Goal: Transaction & Acquisition: Purchase product/service

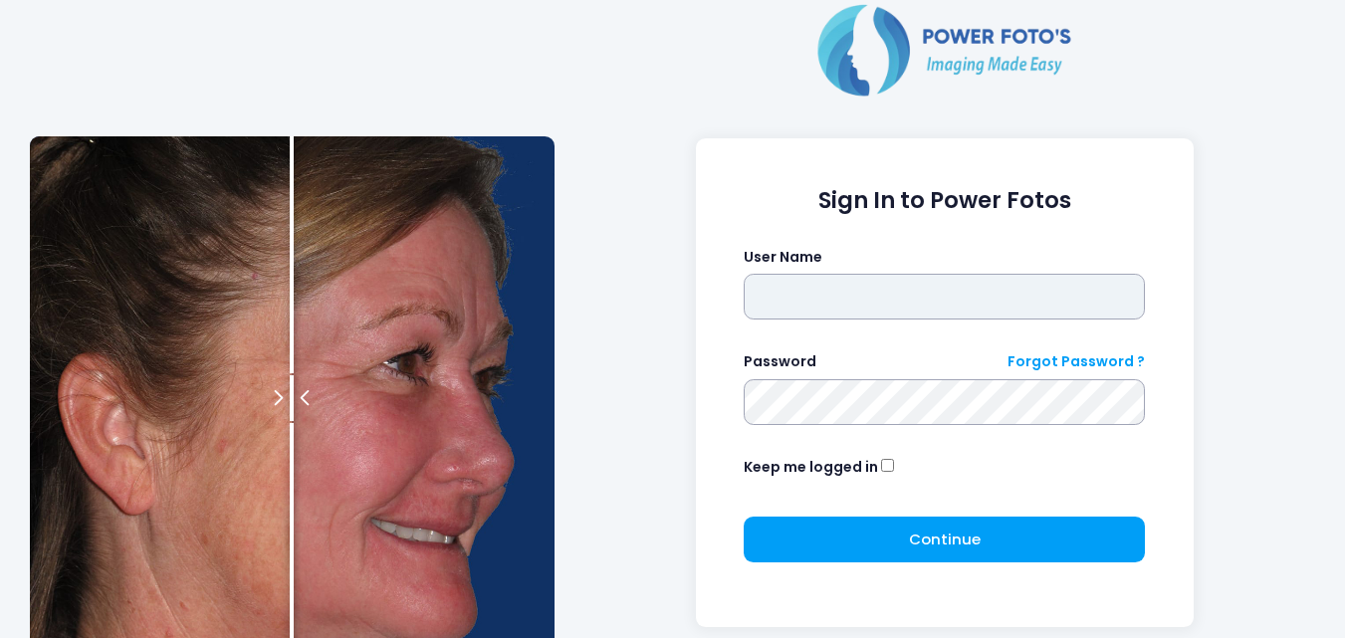
type input "**********"
drag, startPoint x: 919, startPoint y: 300, endPoint x: 606, endPoint y: 310, distance: 312.8
click at [606, 310] on div "**********" at bounding box center [944, 398] width 761 height 796
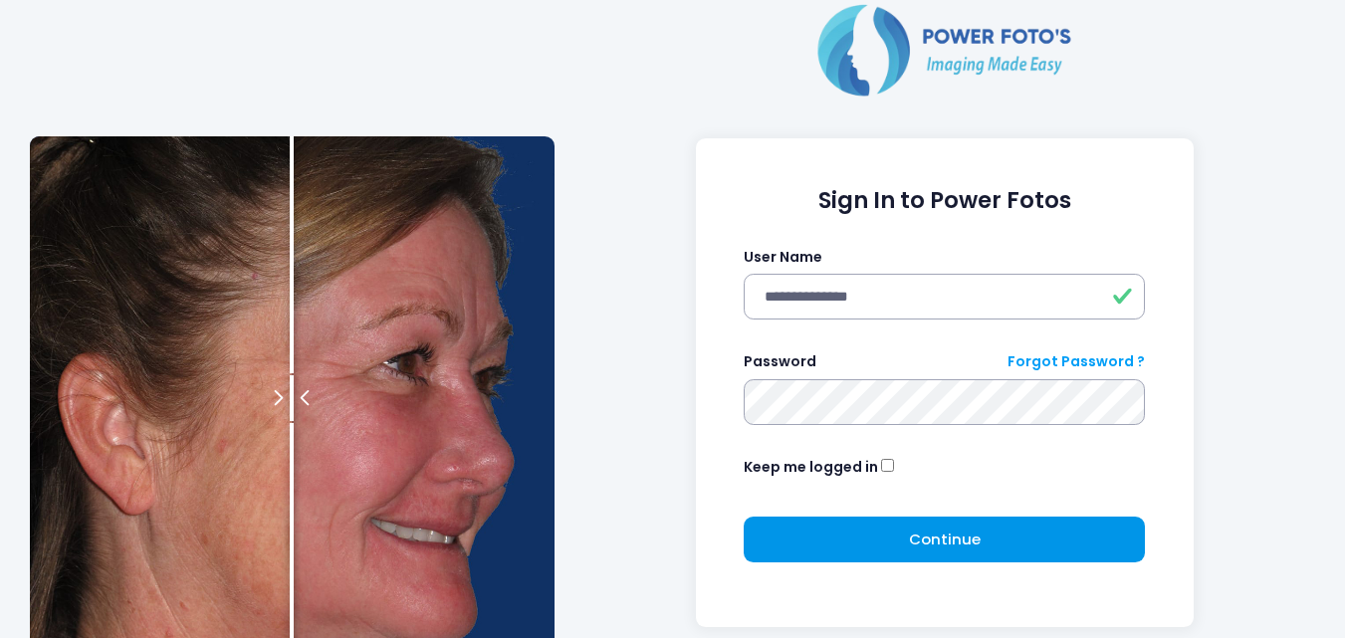
click at [852, 533] on button "Continue Please wait..." at bounding box center [944, 540] width 401 height 46
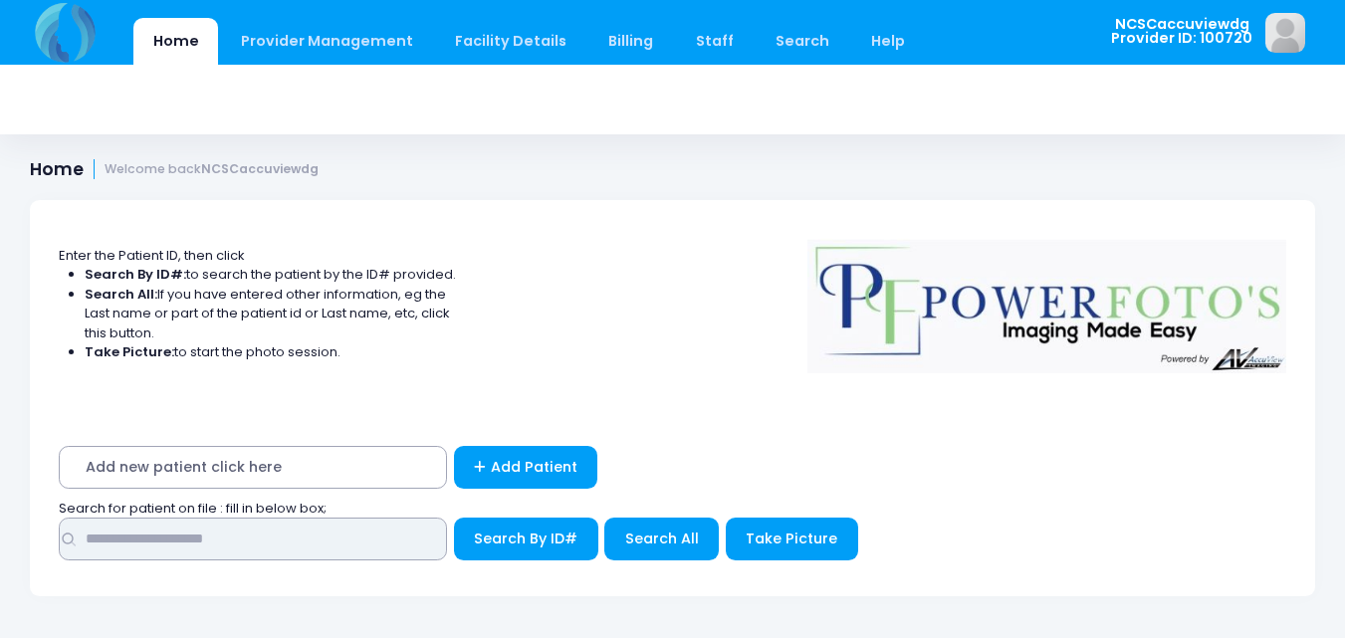
click at [364, 550] on input "text" at bounding box center [253, 539] width 388 height 43
type input "***"
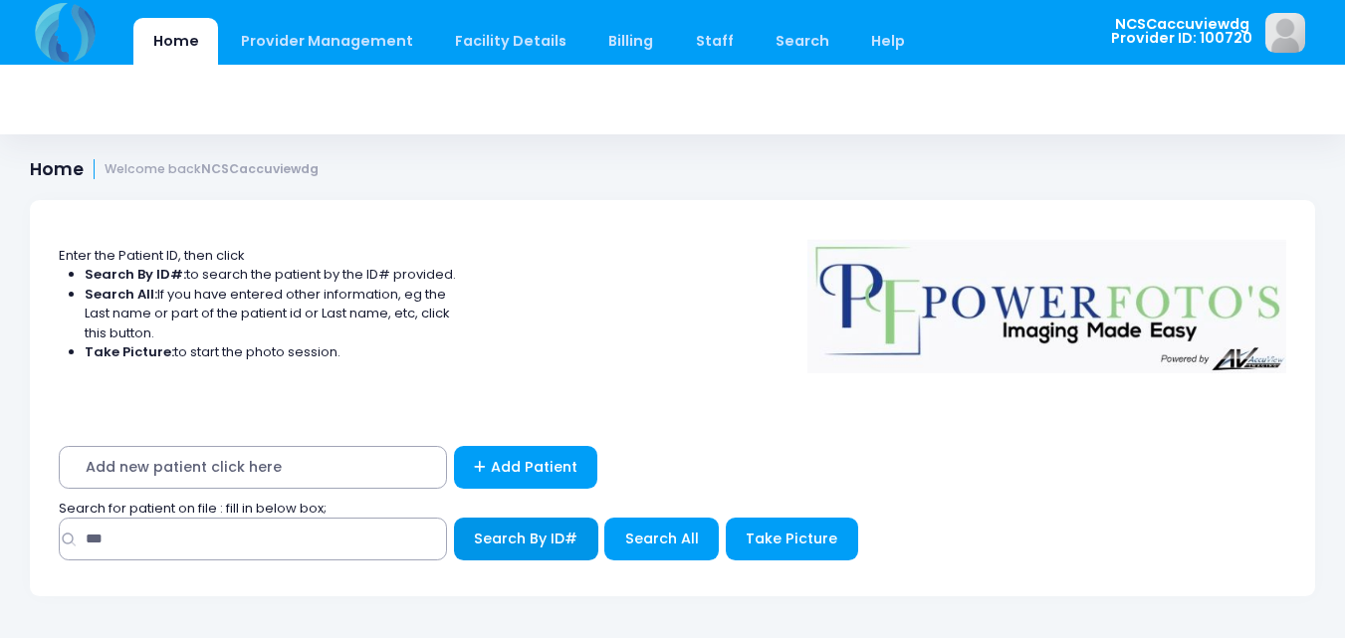
click at [479, 538] on span "Search By ID#" at bounding box center [526, 539] width 104 height 20
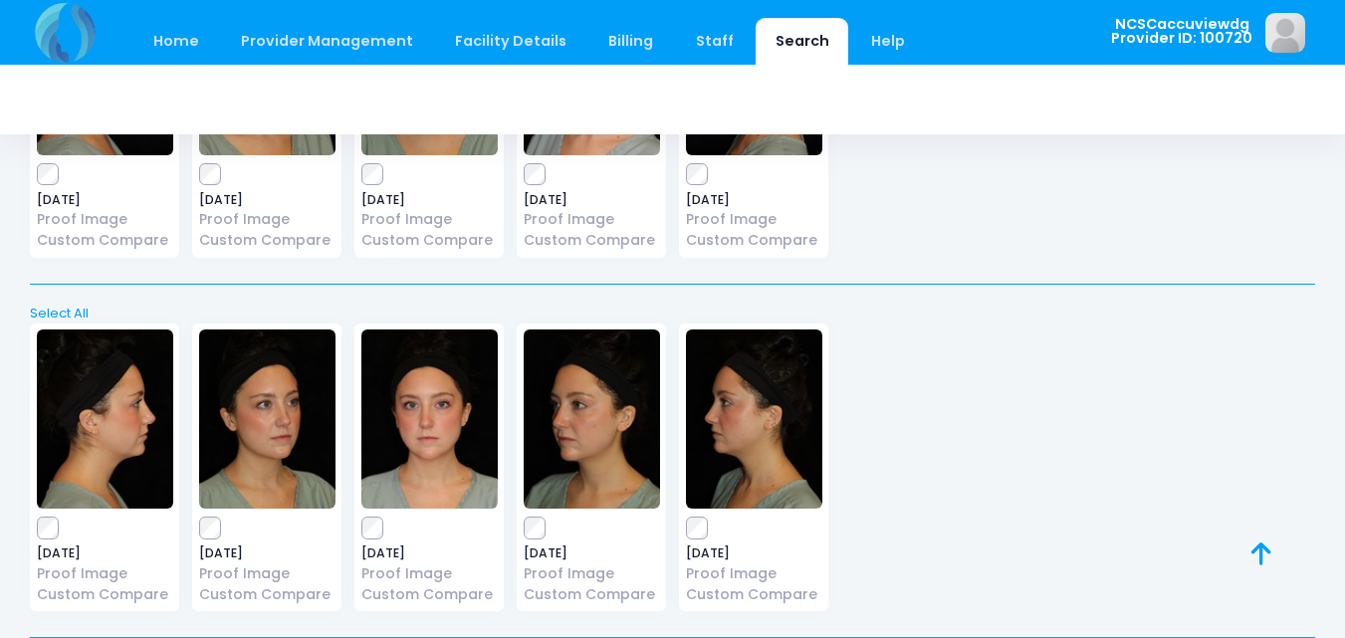
scroll to position [3873, 0]
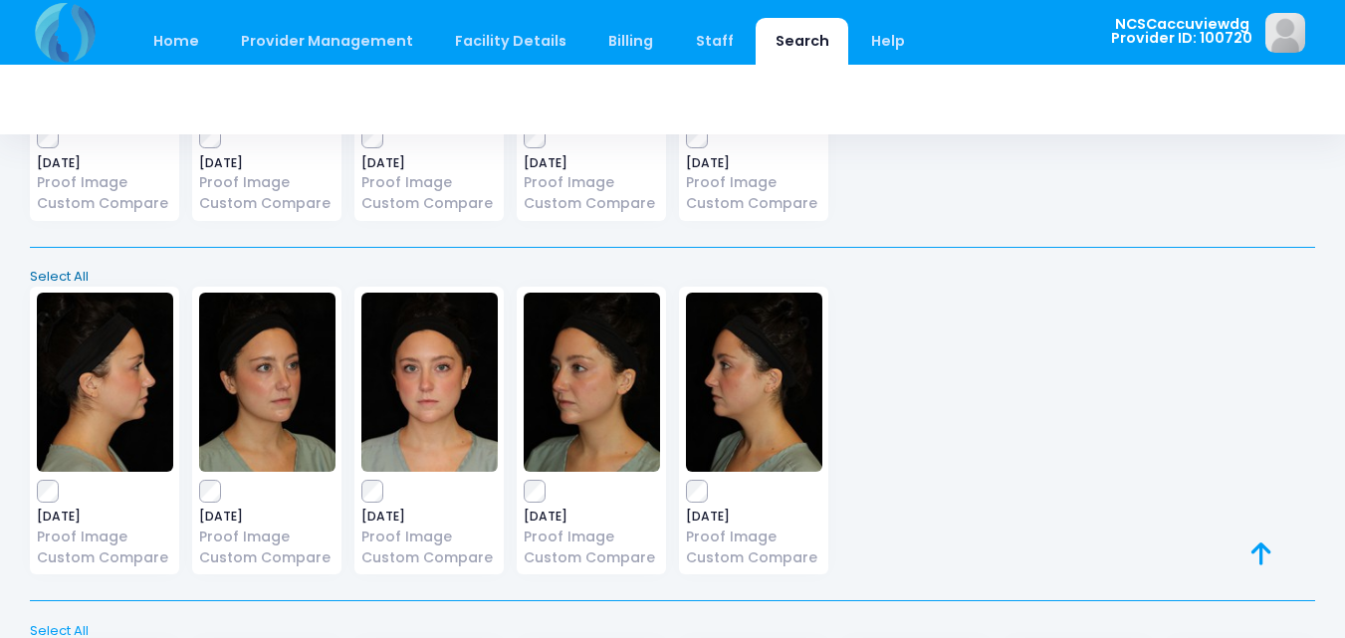
click at [53, 273] on link "Select All" at bounding box center [673, 277] width 1298 height 20
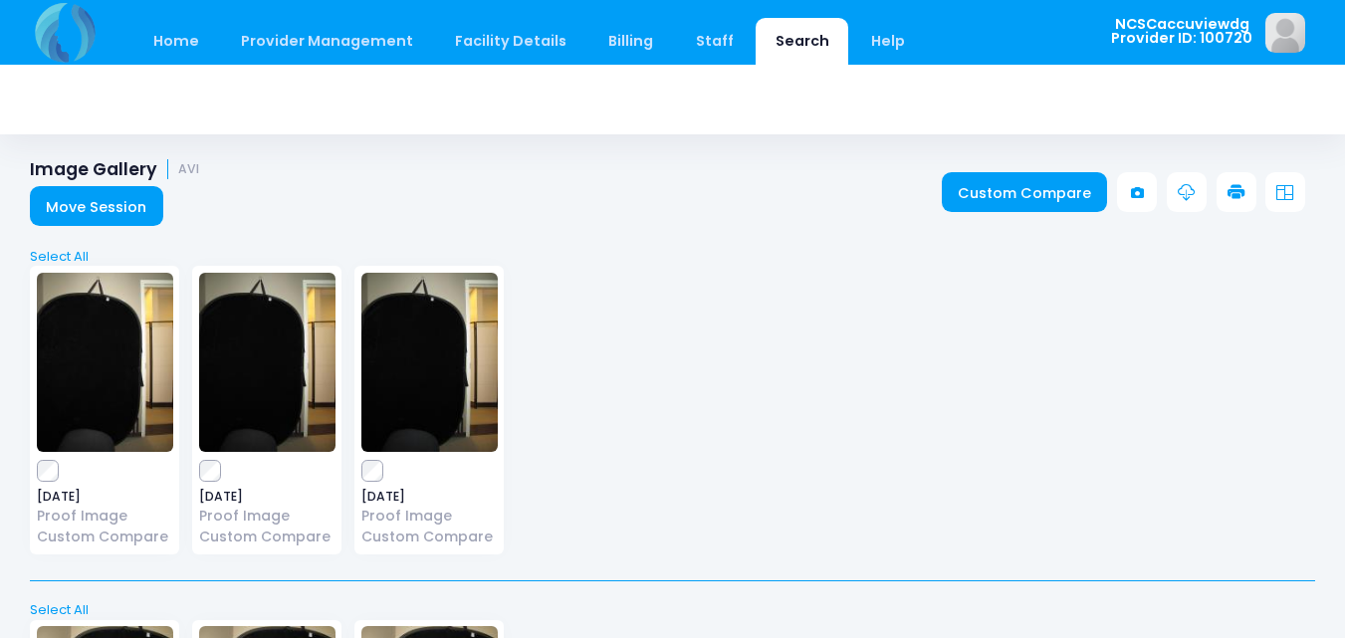
click at [1230, 190] on icon at bounding box center [1237, 193] width 18 height 18
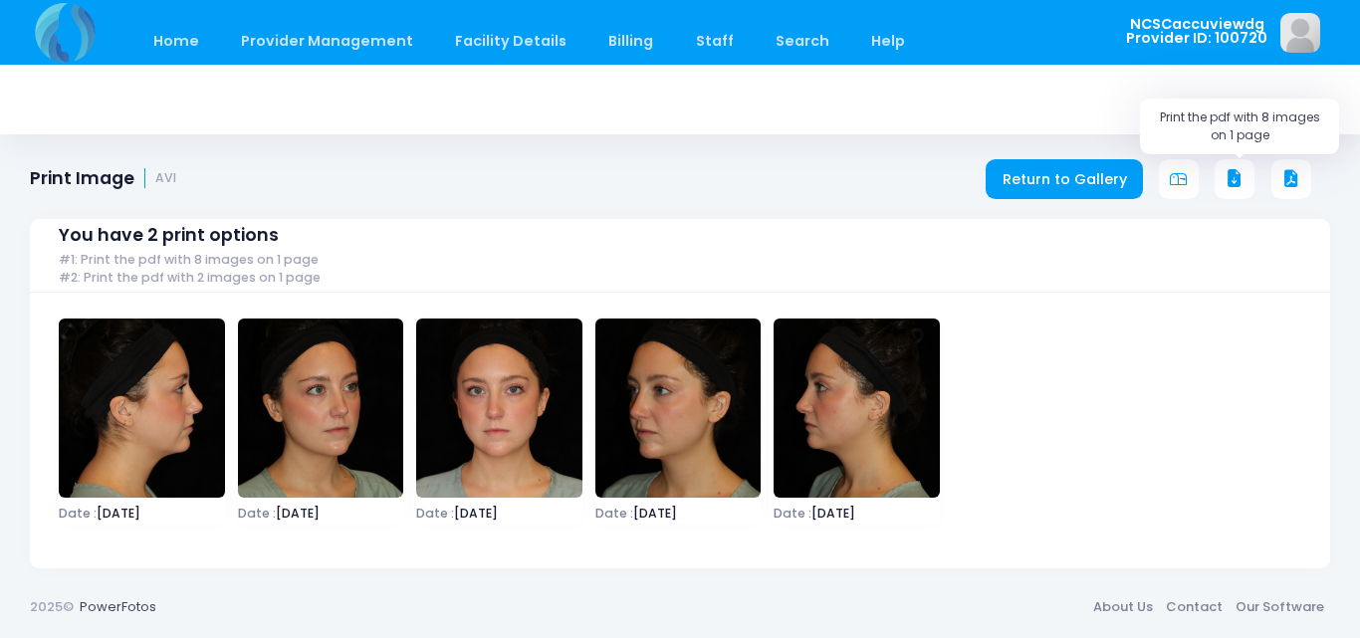
click at [1237, 175] on icon at bounding box center [1235, 179] width 18 height 18
click at [1047, 193] on div "You have 2 print options #1: Print the pdf with 8 images on 1 page #2: Print th…" at bounding box center [680, 378] width 1300 height 379
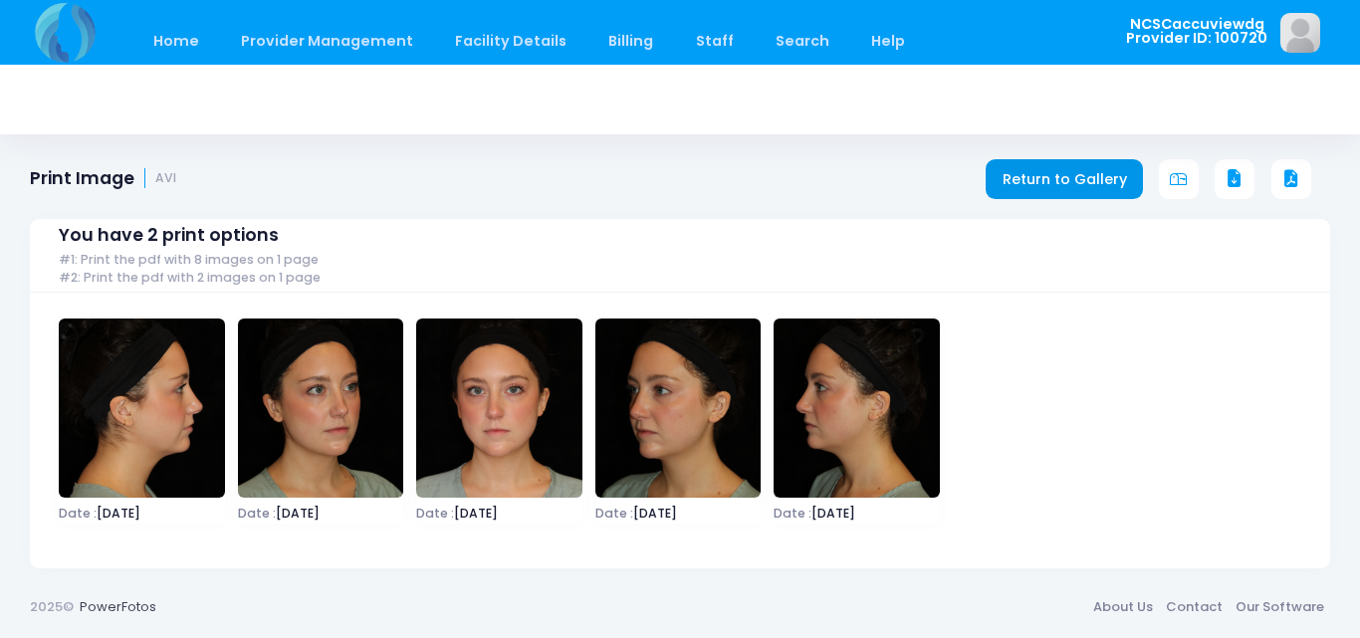
click at [1061, 177] on link "Return to Gallery" at bounding box center [1064, 179] width 157 height 40
click at [1034, 183] on link "Return to Gallery" at bounding box center [1064, 179] width 157 height 40
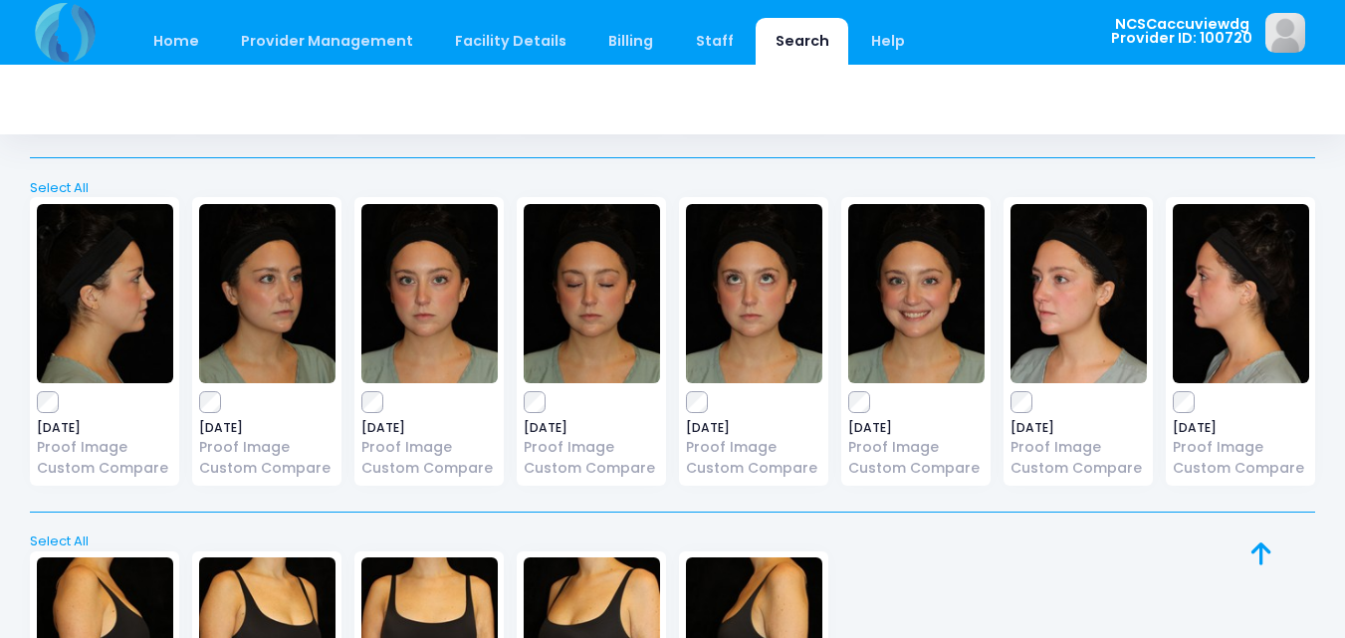
scroll to position [4281, 0]
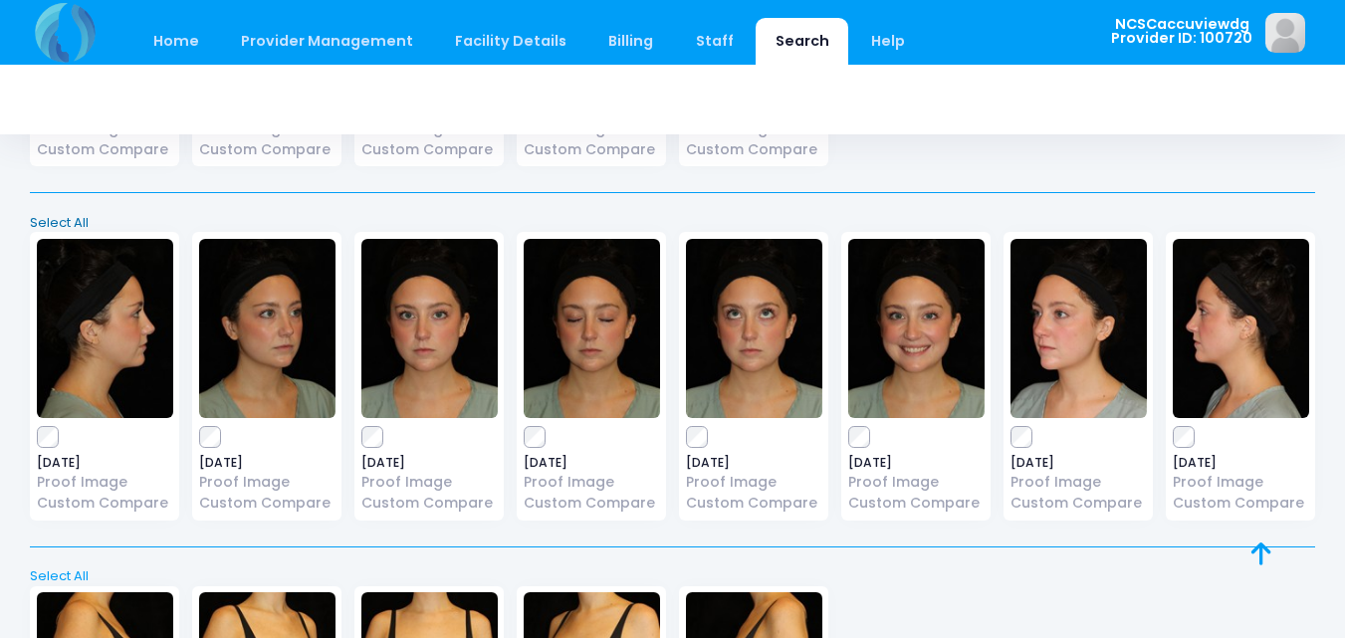
click at [62, 217] on link "Select All" at bounding box center [673, 223] width 1298 height 20
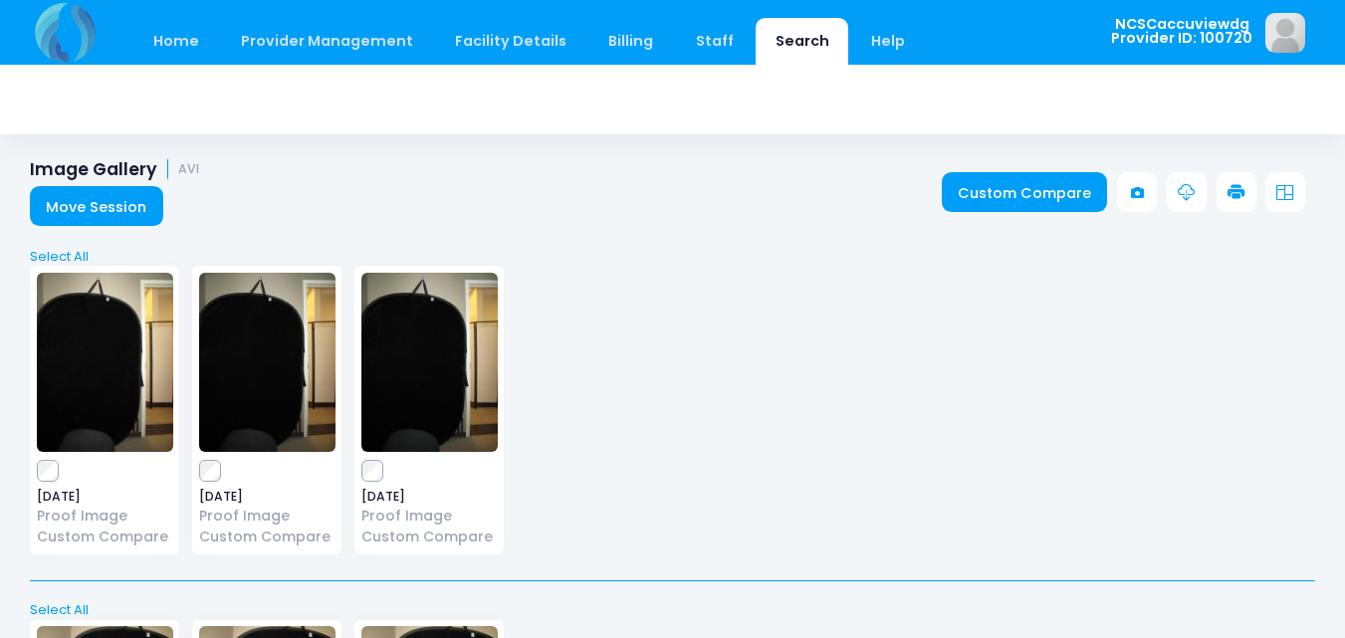
click at [1228, 196] on icon at bounding box center [1237, 193] width 18 height 18
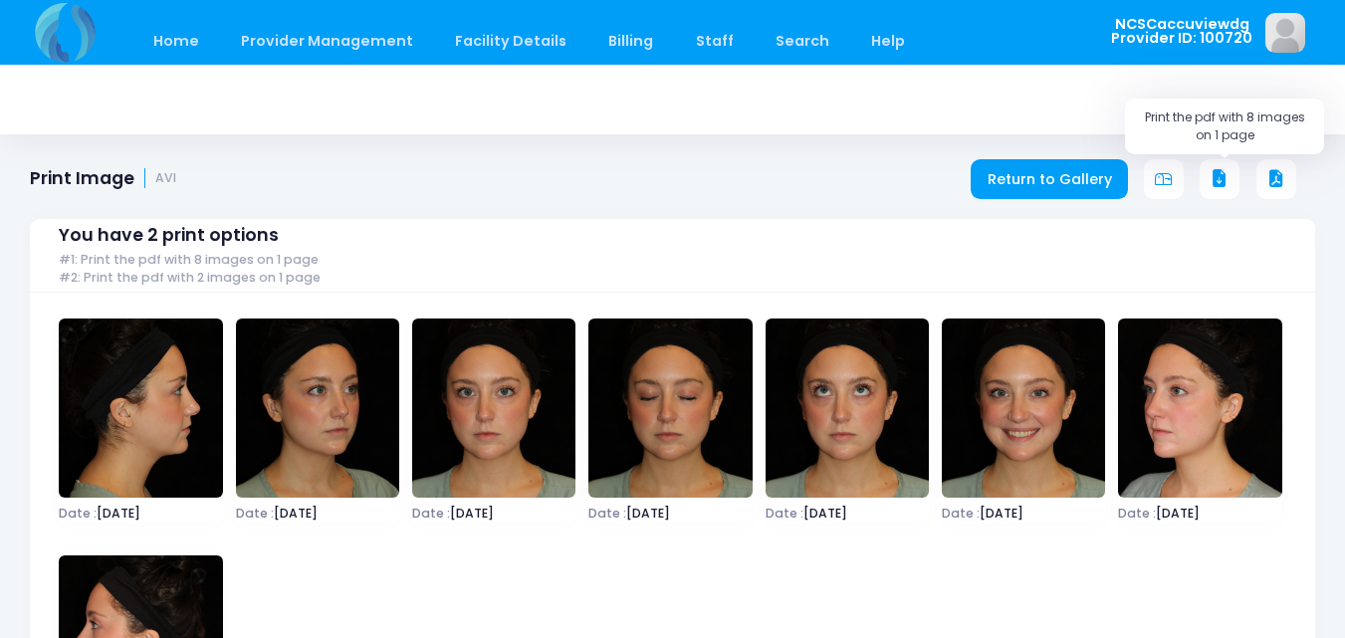
click at [1219, 180] on icon at bounding box center [1220, 179] width 18 height 18
click at [1074, 184] on link "Return to Gallery" at bounding box center [1049, 179] width 157 height 40
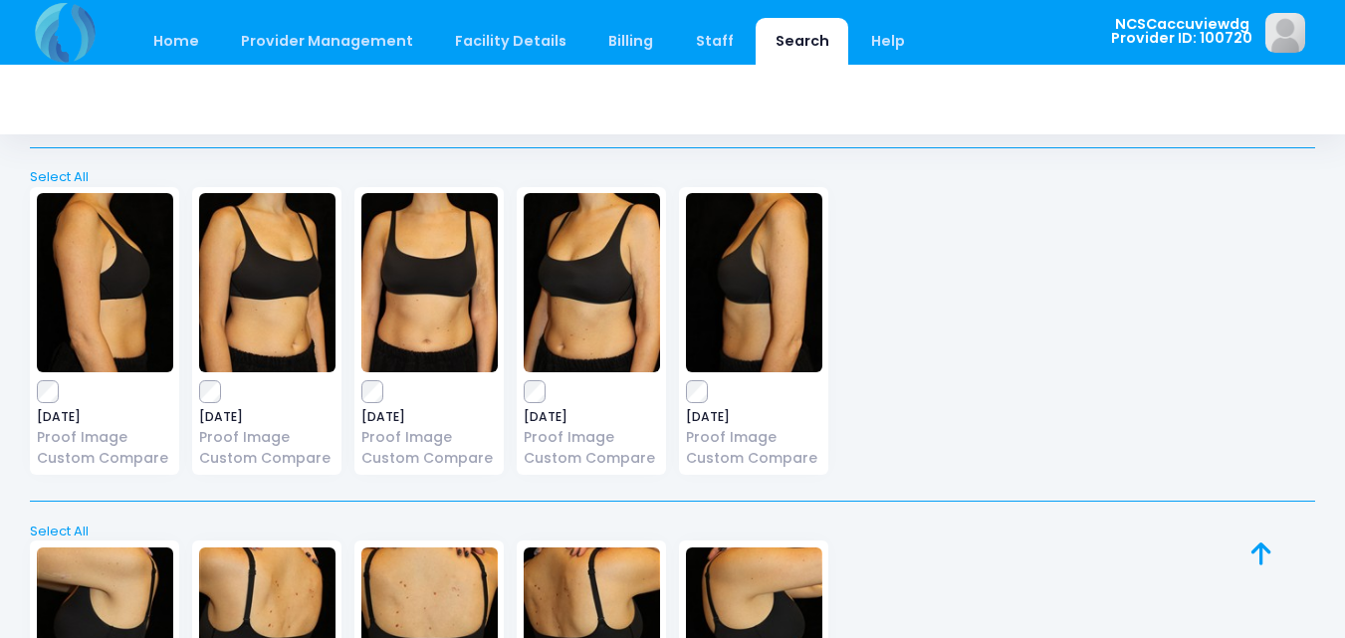
scroll to position [4679, 0]
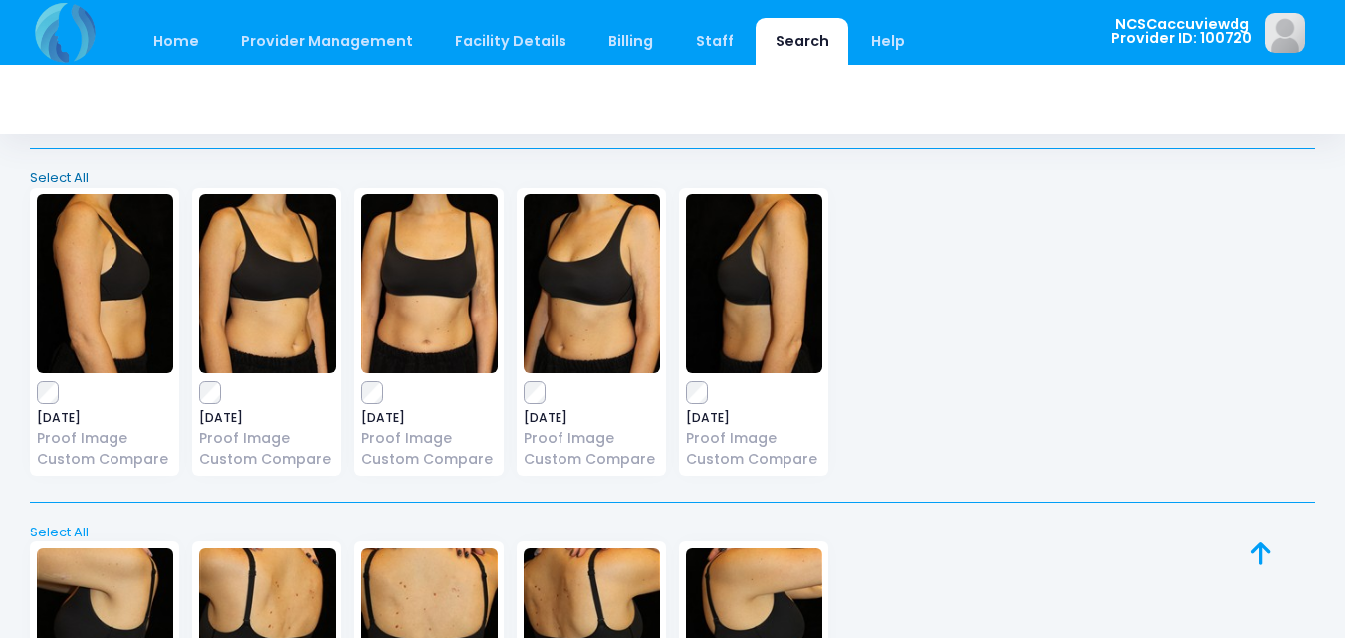
click at [61, 168] on link "Select All" at bounding box center [673, 178] width 1298 height 20
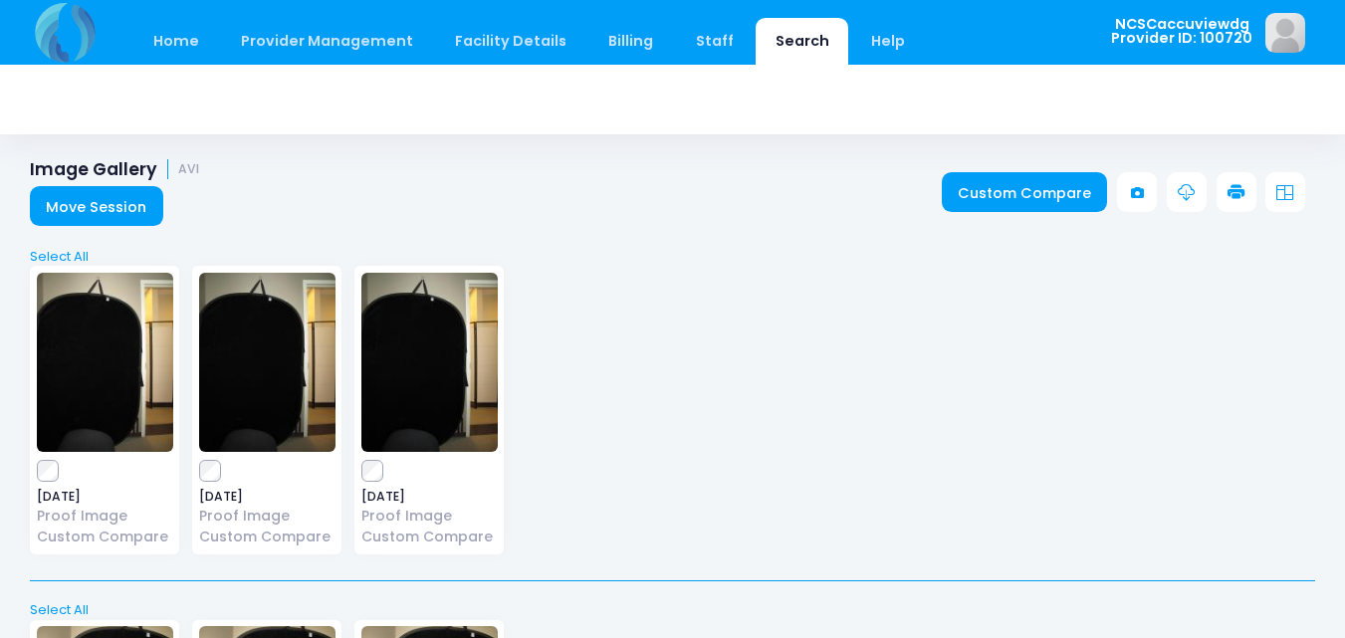
click at [1237, 184] on icon at bounding box center [1237, 193] width 18 height 18
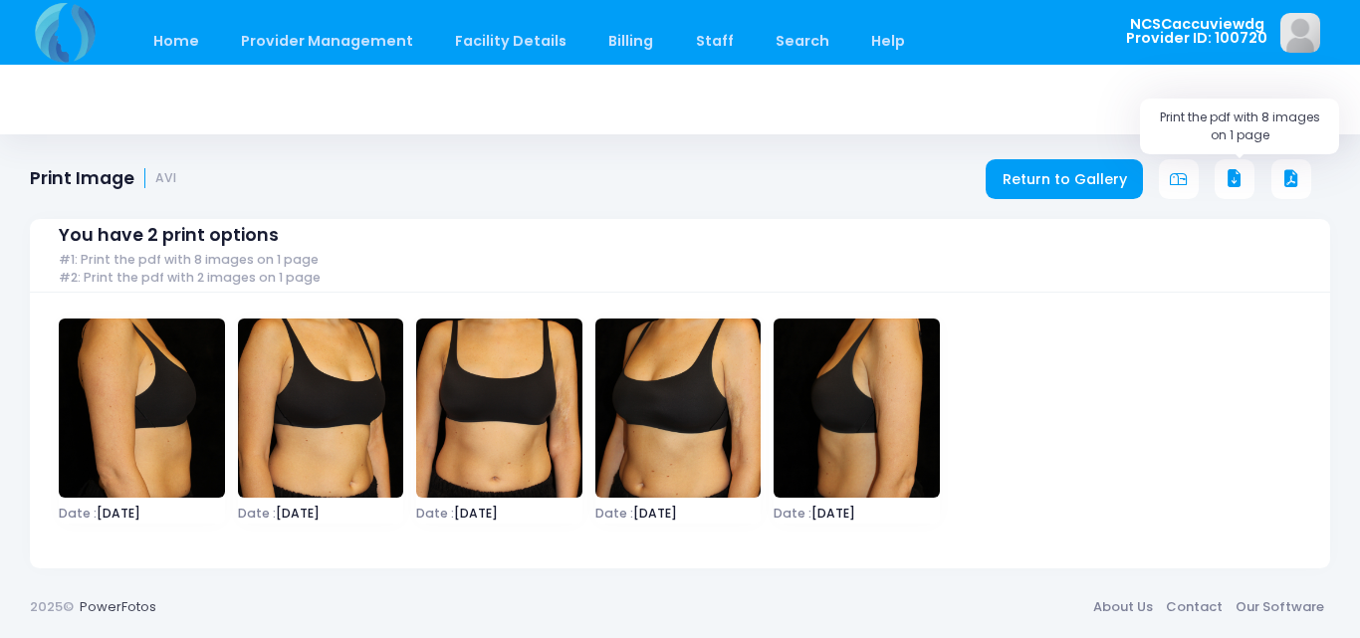
click at [1246, 176] on button at bounding box center [1235, 179] width 40 height 40
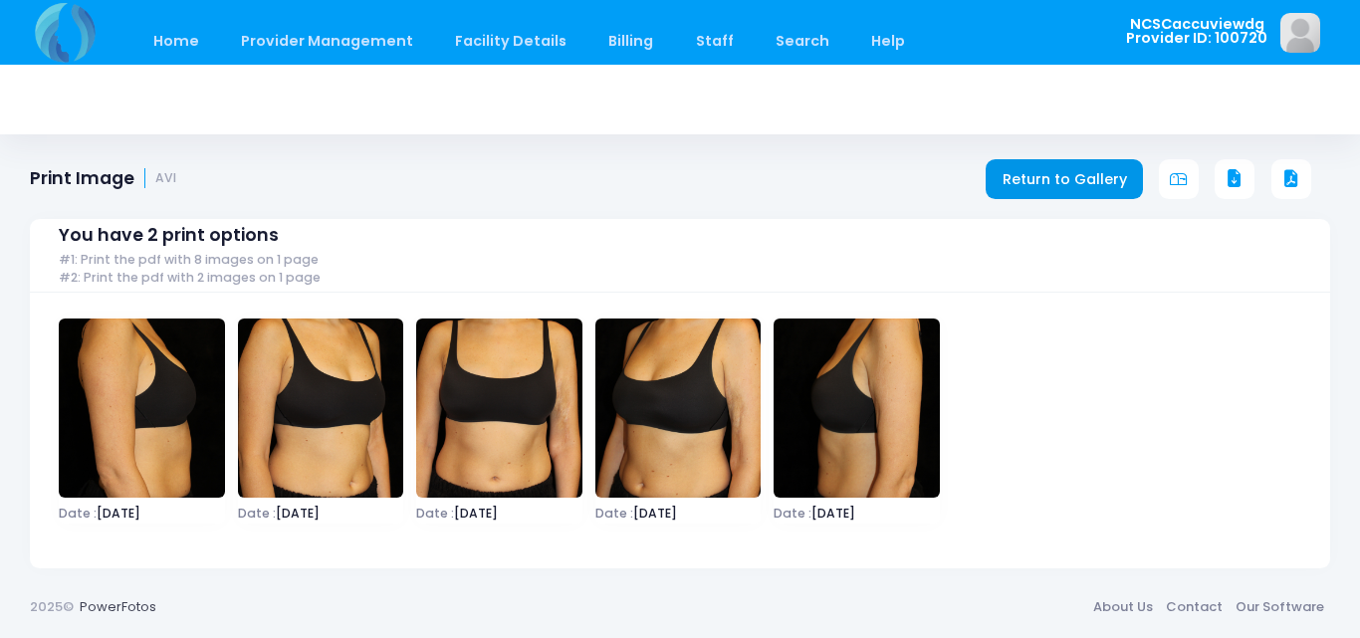
click at [1073, 168] on link "Return to Gallery" at bounding box center [1064, 179] width 157 height 40
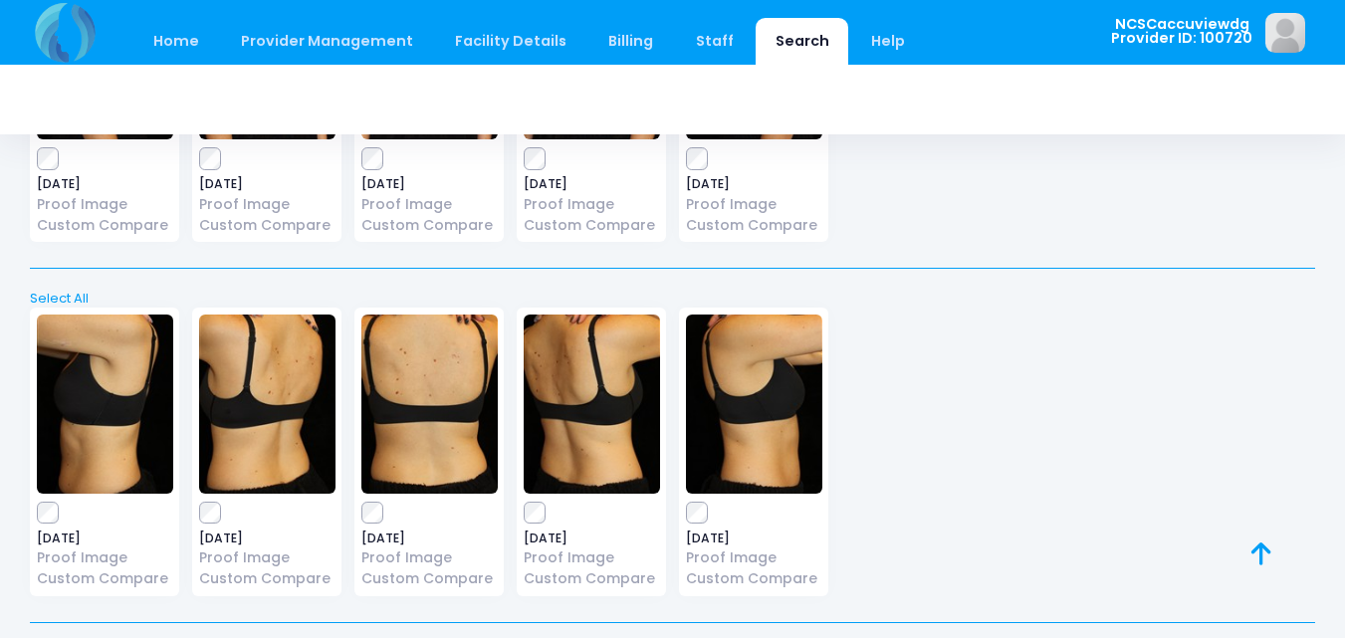
scroll to position [4878, 0]
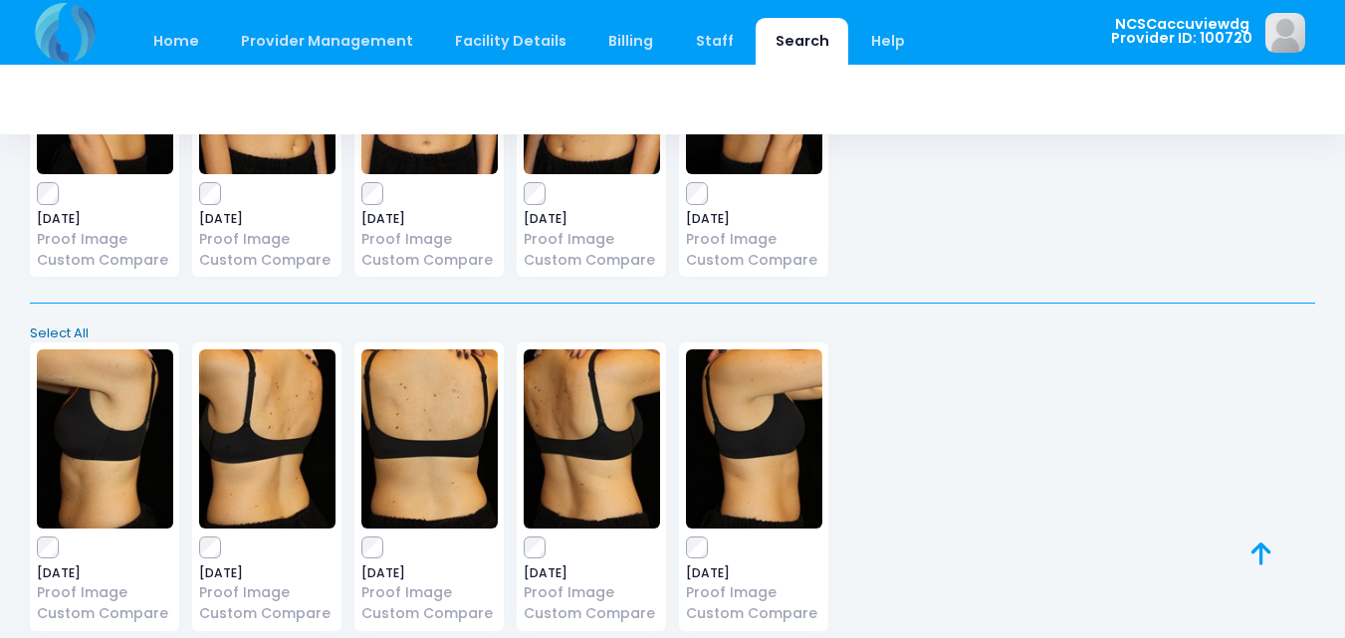
click at [52, 332] on link "Select All" at bounding box center [673, 334] width 1298 height 20
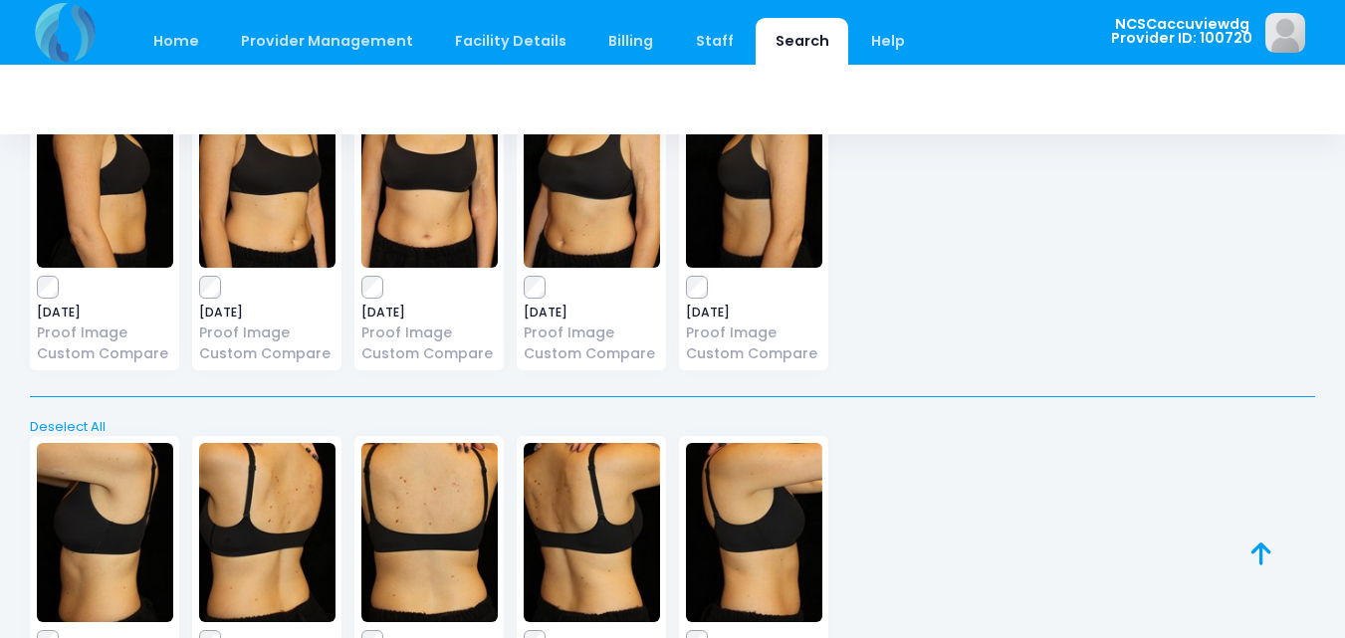
scroll to position [5077, 0]
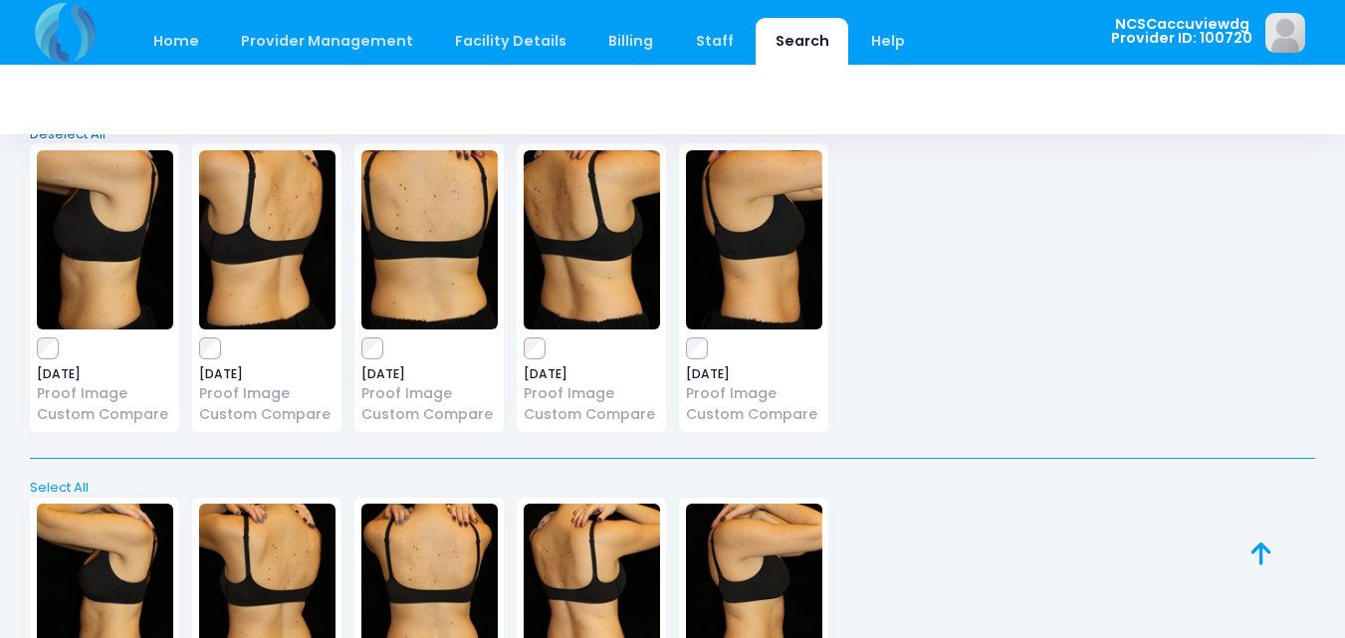
click at [88, 134] on link "Deselect All" at bounding box center [673, 134] width 1298 height 20
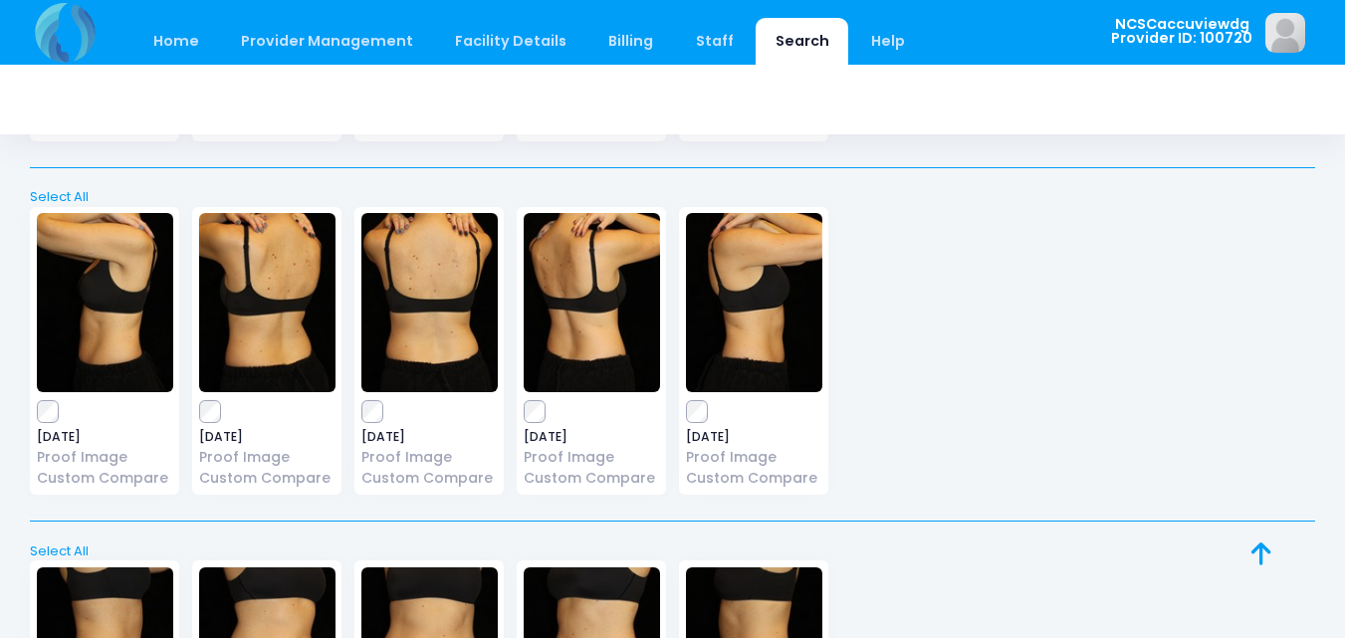
scroll to position [5376, 0]
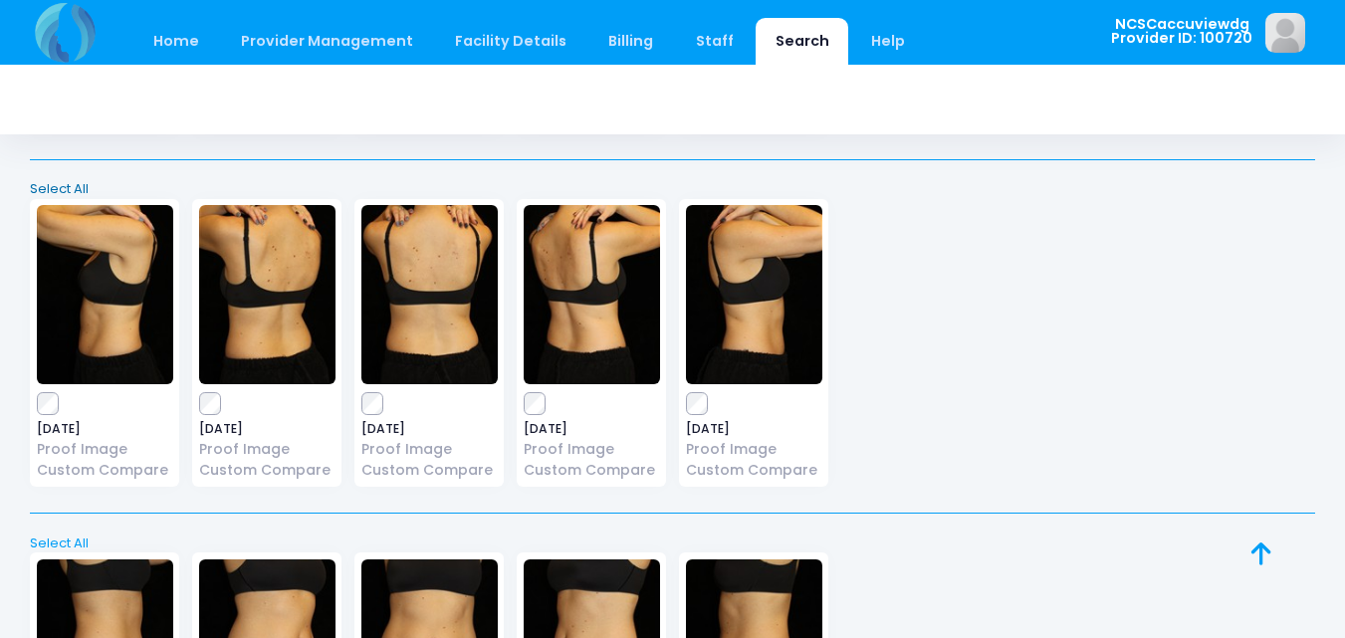
click at [47, 182] on link "Select All" at bounding box center [673, 189] width 1298 height 20
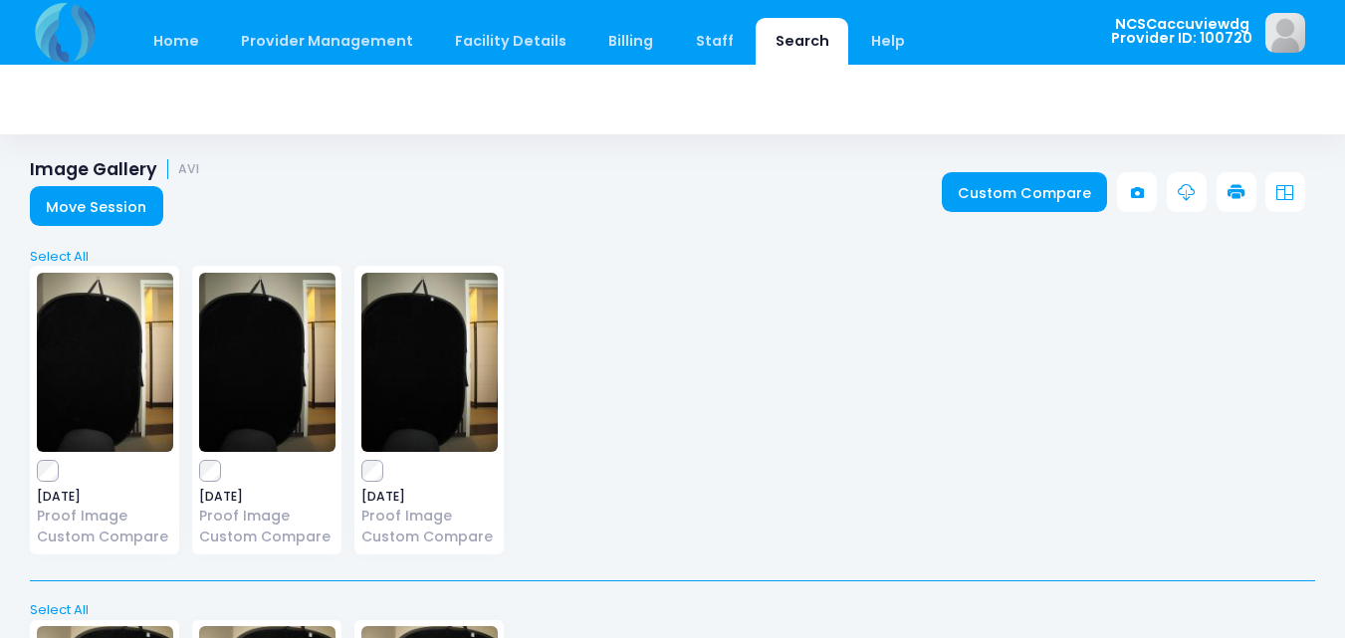
click at [1242, 185] on icon at bounding box center [1237, 193] width 18 height 18
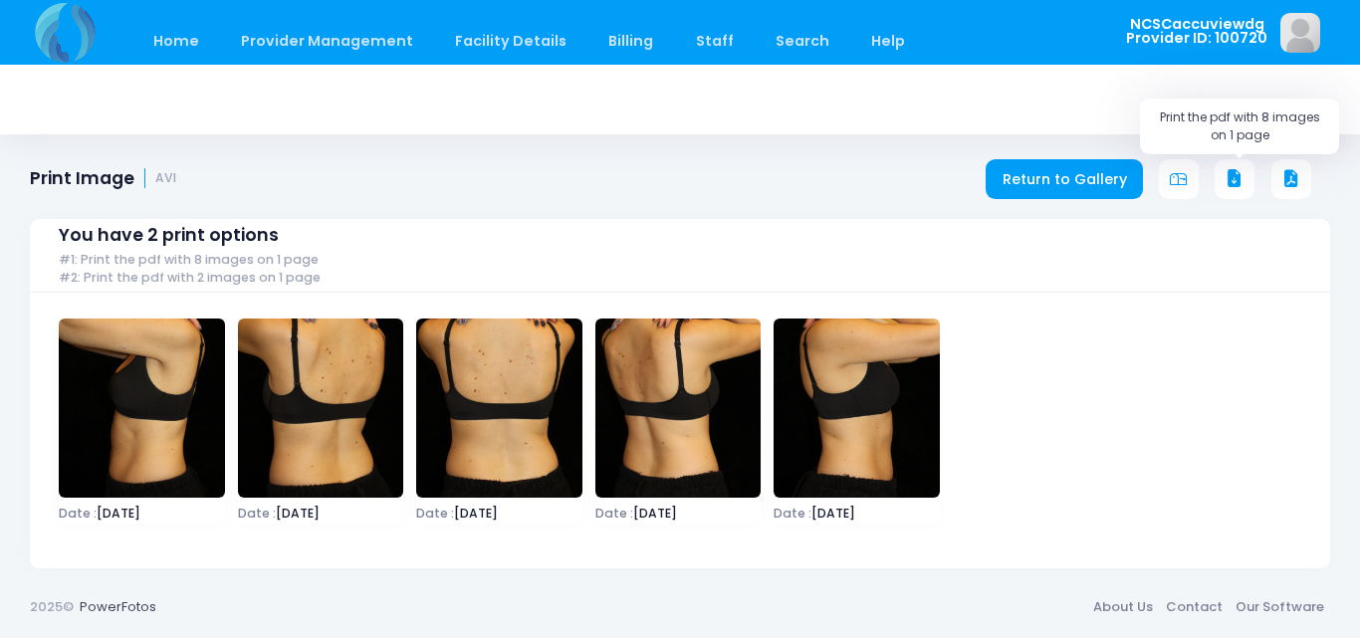
click at [1234, 173] on icon at bounding box center [1235, 179] width 18 height 18
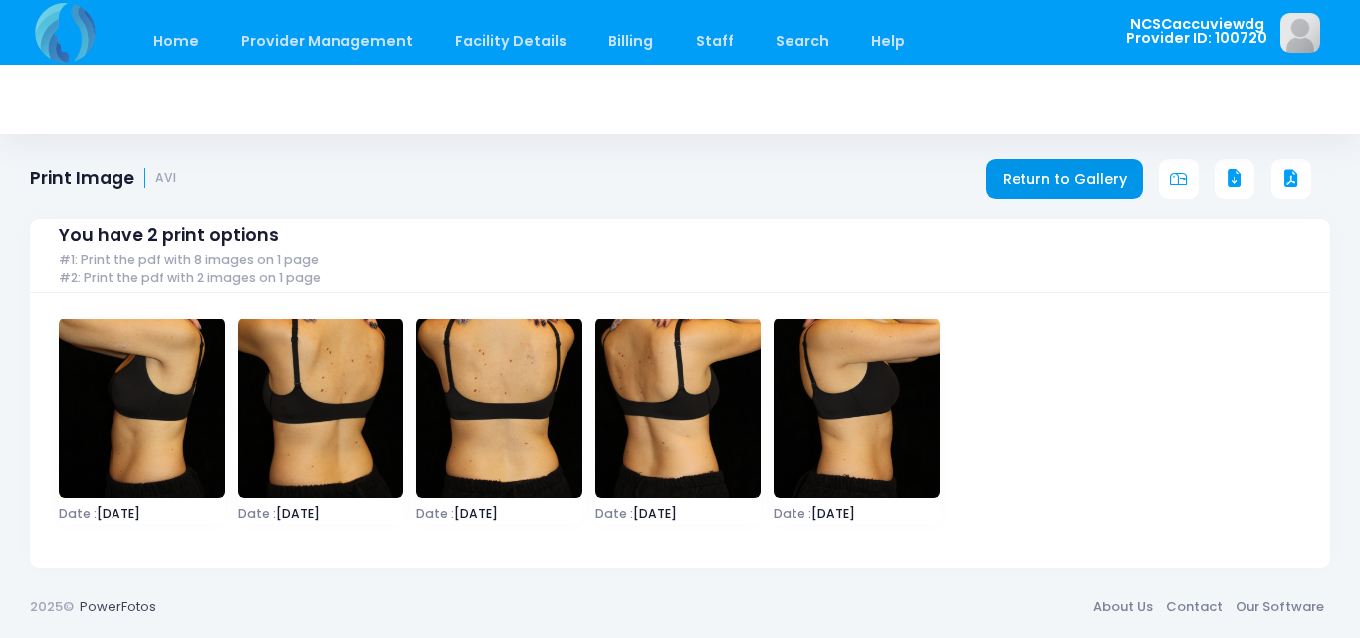
click at [1107, 186] on link "Return to Gallery" at bounding box center [1064, 179] width 157 height 40
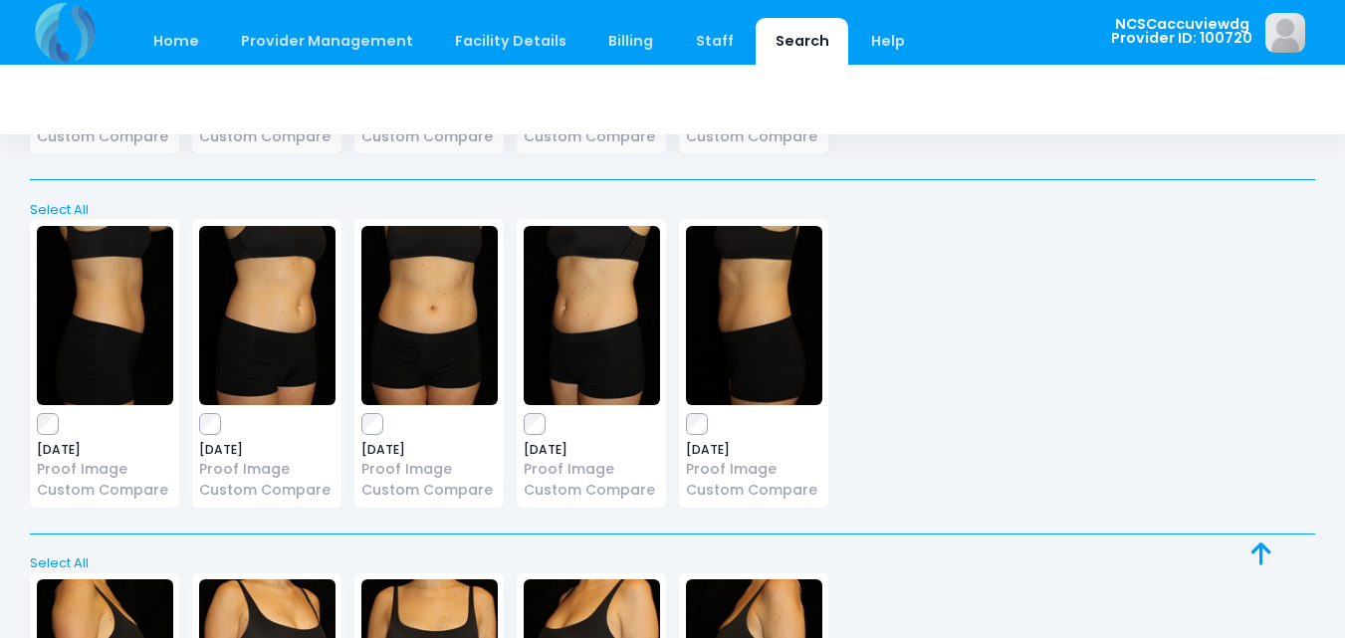
scroll to position [5675, 0]
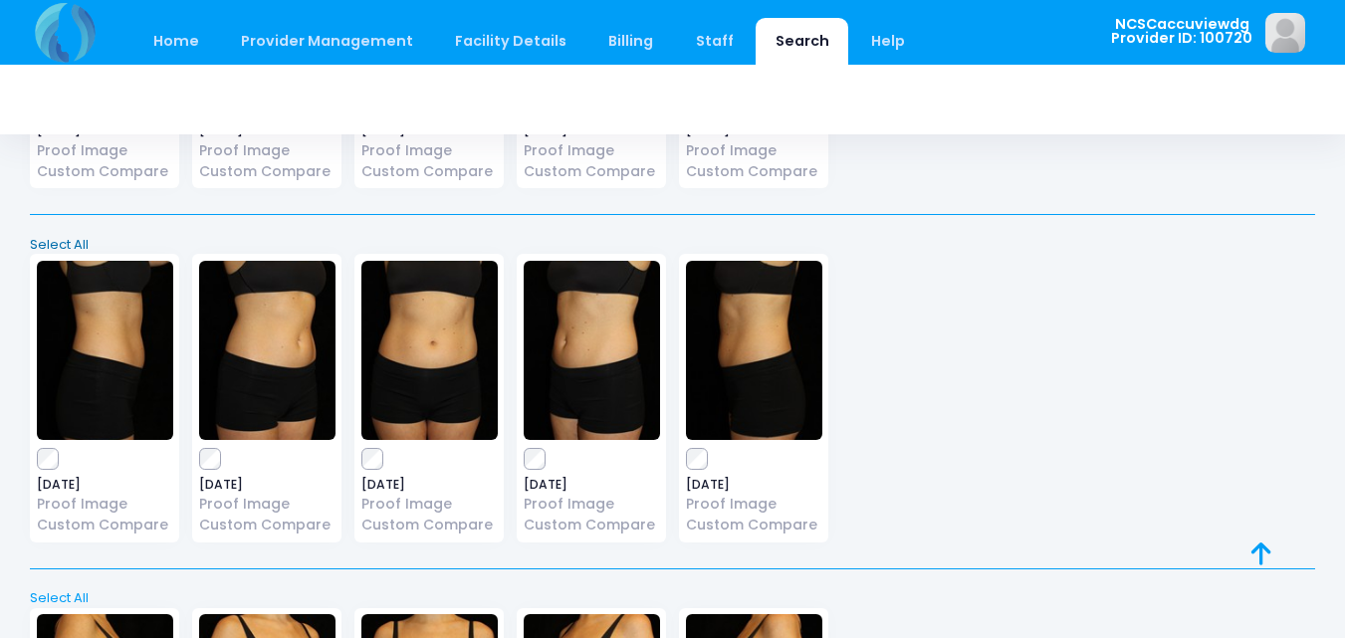
click at [84, 240] on link "Select All" at bounding box center [673, 245] width 1298 height 20
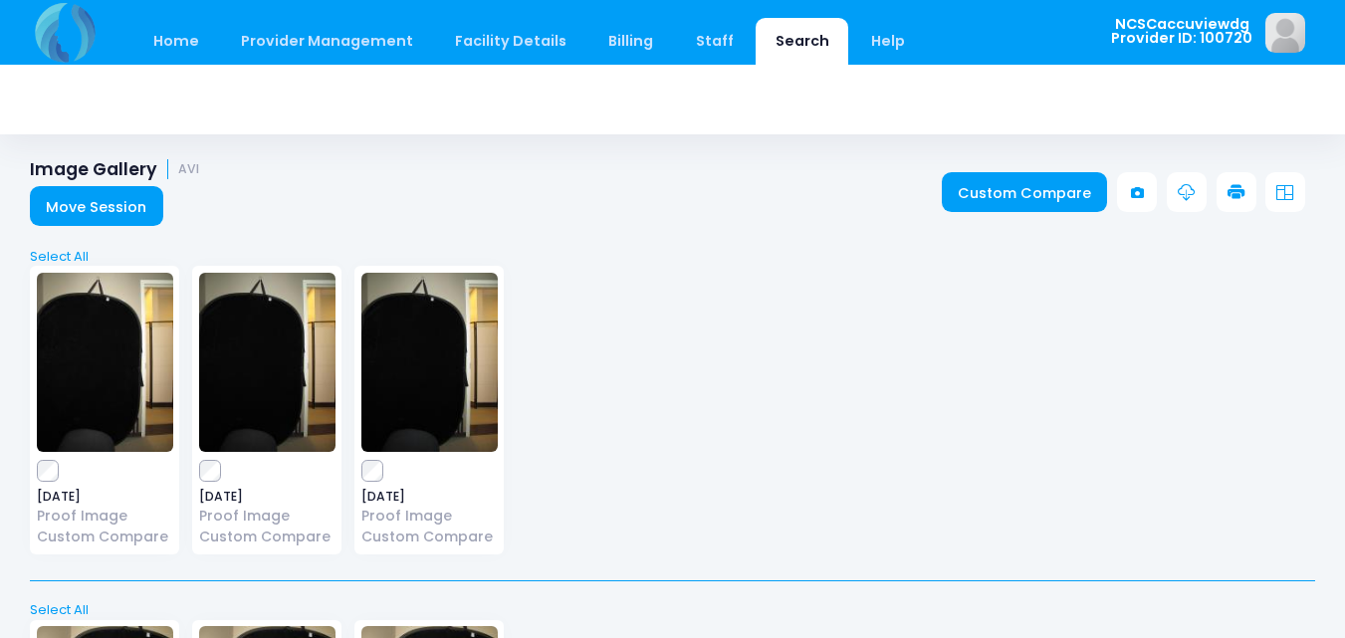
click at [1232, 187] on icon at bounding box center [1237, 193] width 18 height 18
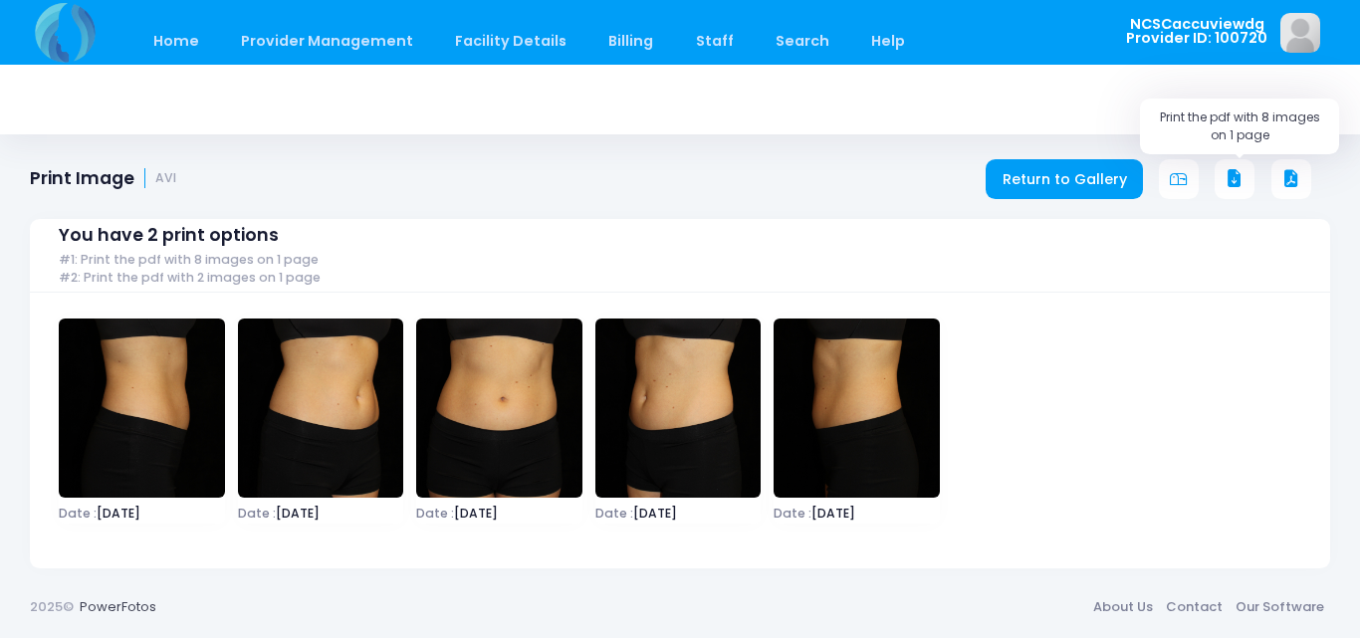
click at [1242, 187] on icon at bounding box center [1235, 179] width 18 height 18
click at [1241, 175] on icon at bounding box center [1235, 179] width 18 height 18
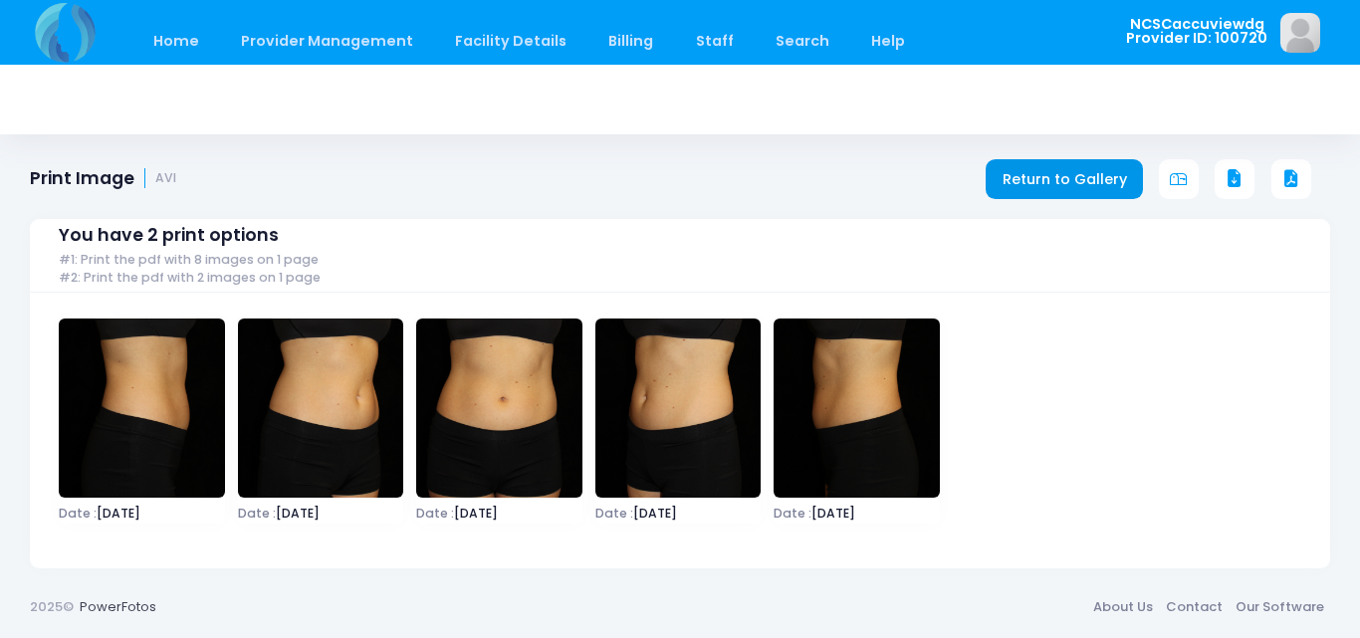
click at [1053, 173] on link "Return to Gallery" at bounding box center [1064, 179] width 157 height 40
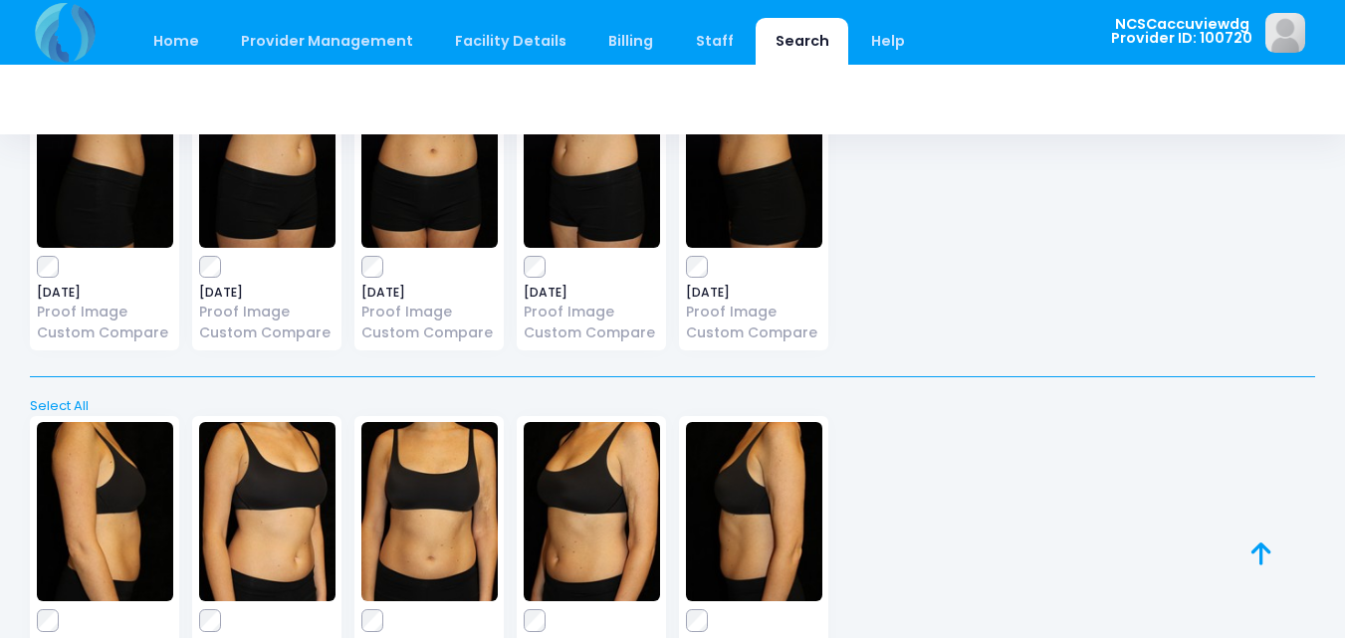
scroll to position [5974, 0]
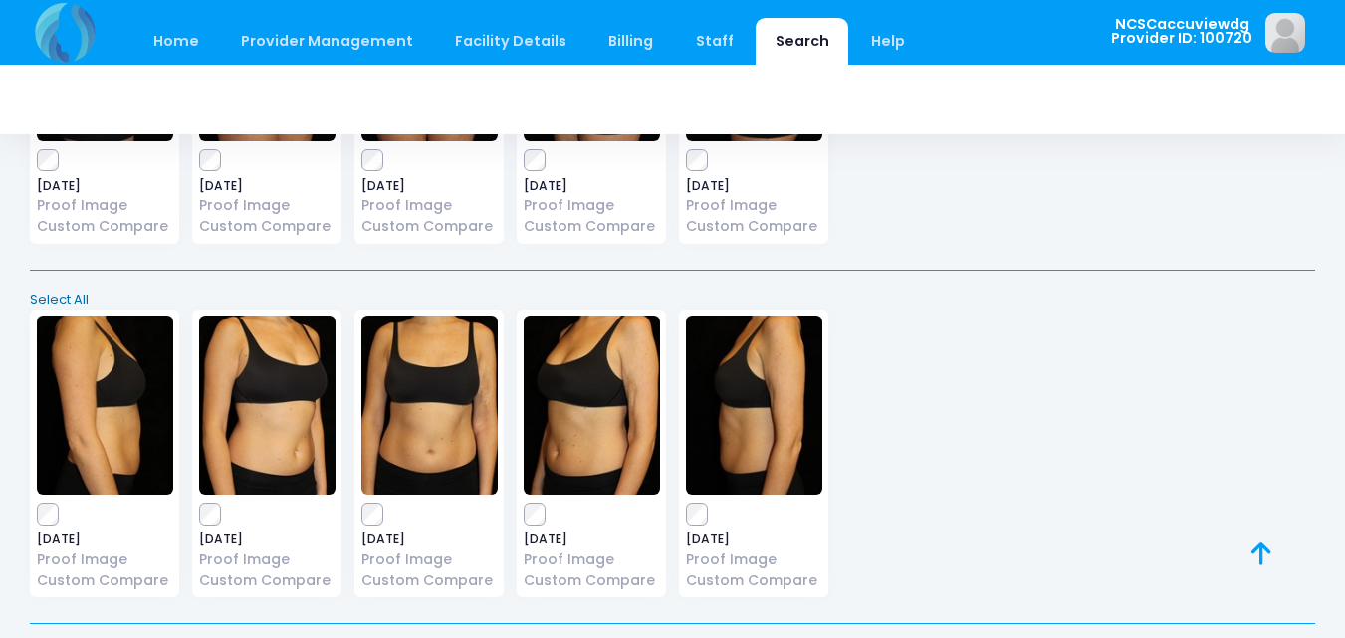
click at [59, 295] on link "Select All" at bounding box center [673, 300] width 1298 height 20
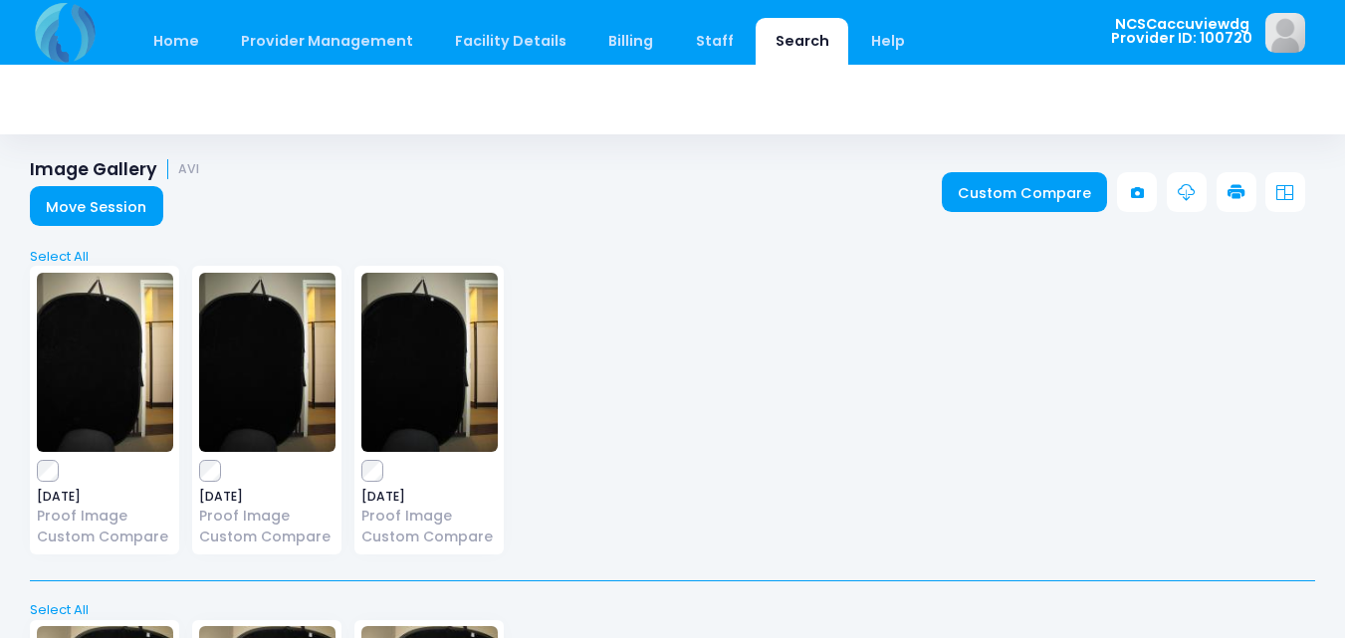
click at [1230, 190] on icon at bounding box center [1237, 193] width 18 height 18
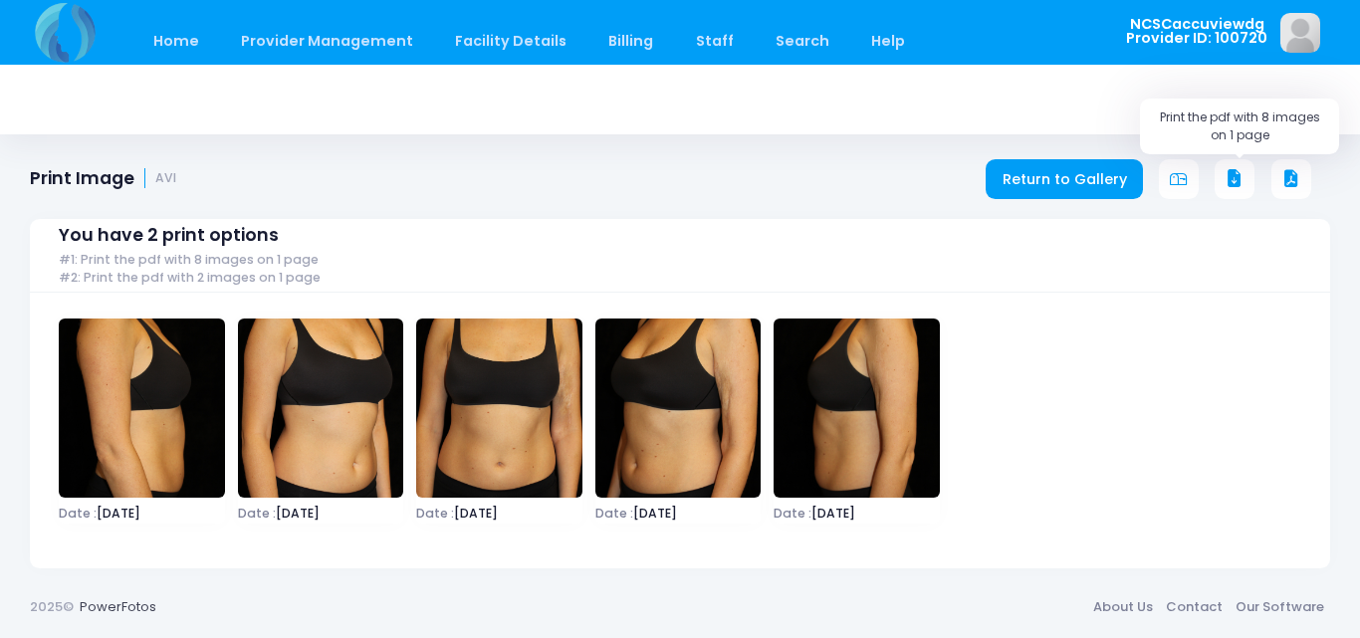
click at [1238, 172] on icon at bounding box center [1235, 179] width 18 height 18
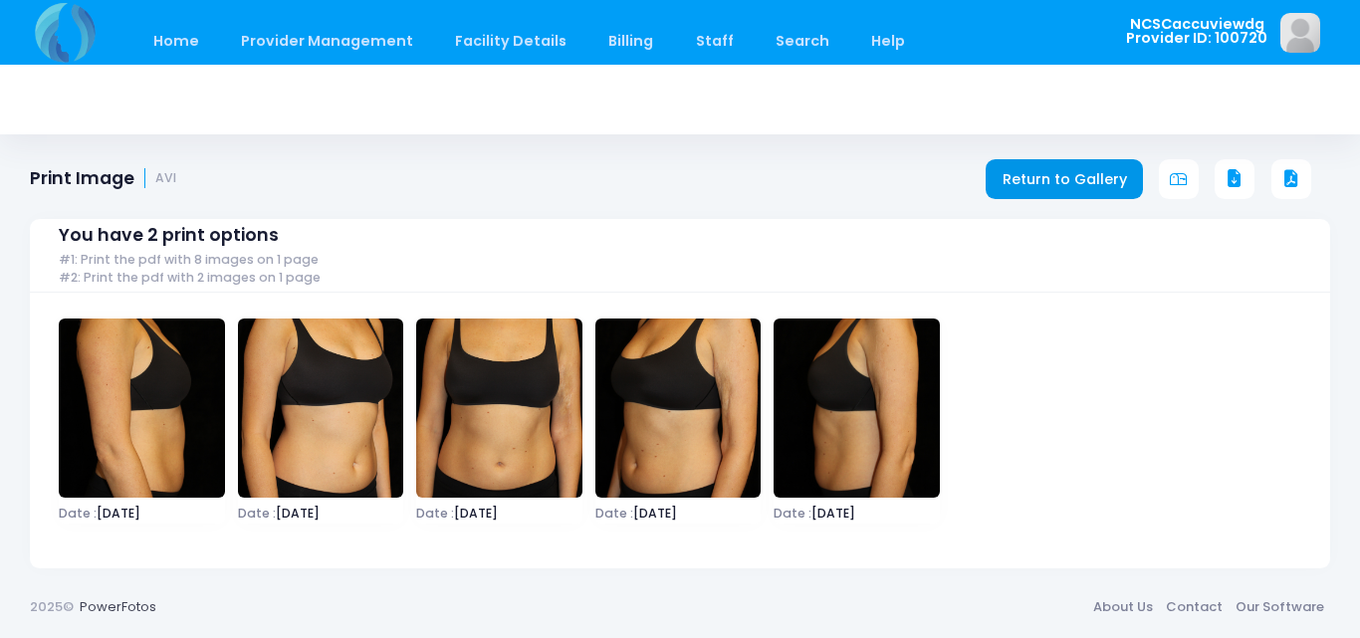
click at [1033, 166] on link "Return to Gallery" at bounding box center [1064, 179] width 157 height 40
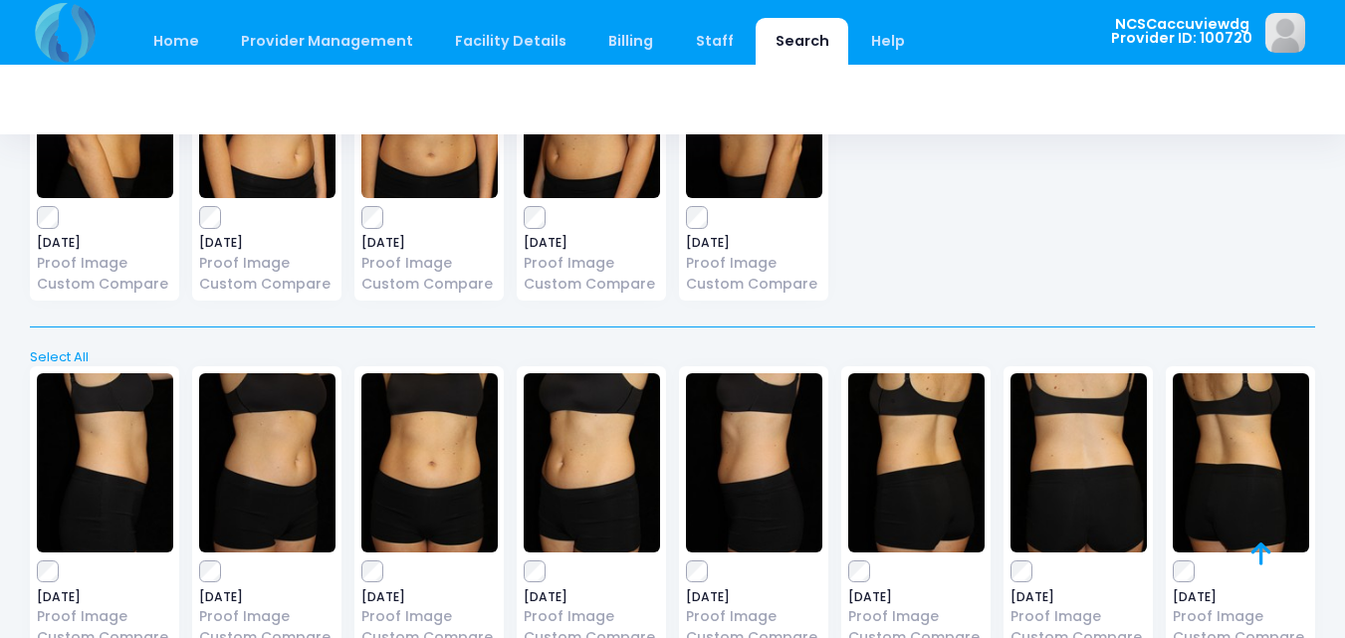
scroll to position [6272, 0]
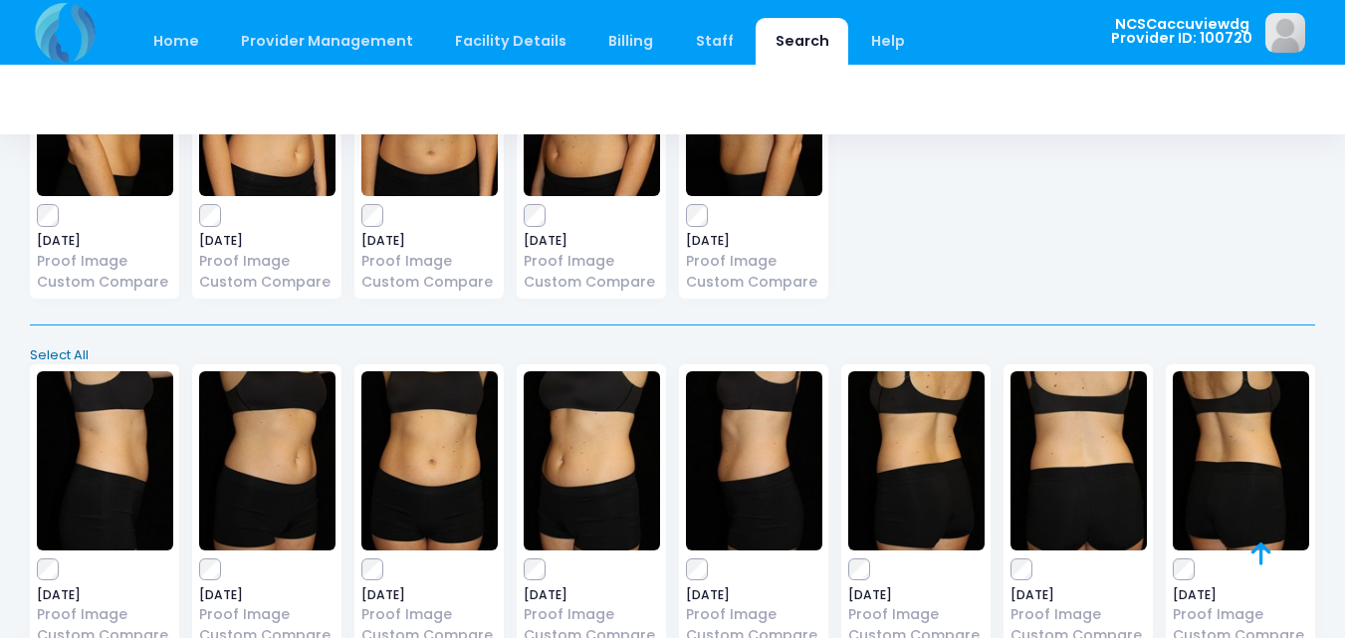
click at [67, 352] on link "Select All" at bounding box center [673, 355] width 1298 height 20
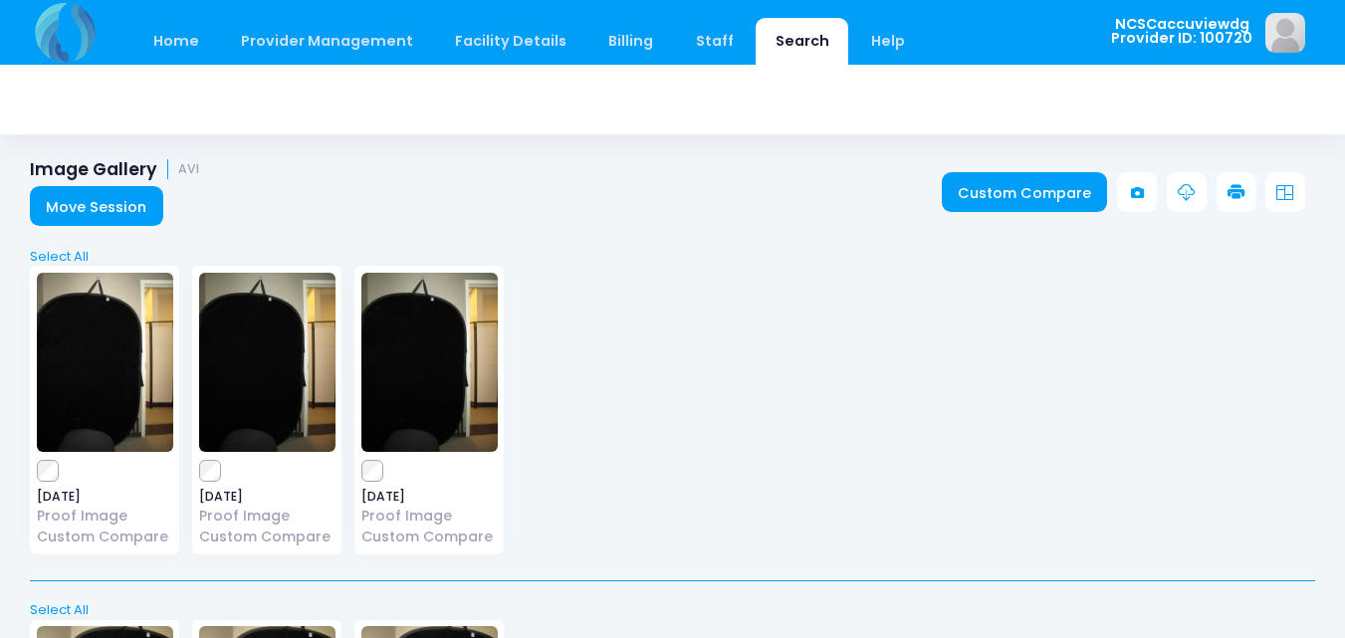
click at [1240, 198] on icon at bounding box center [1237, 193] width 18 height 18
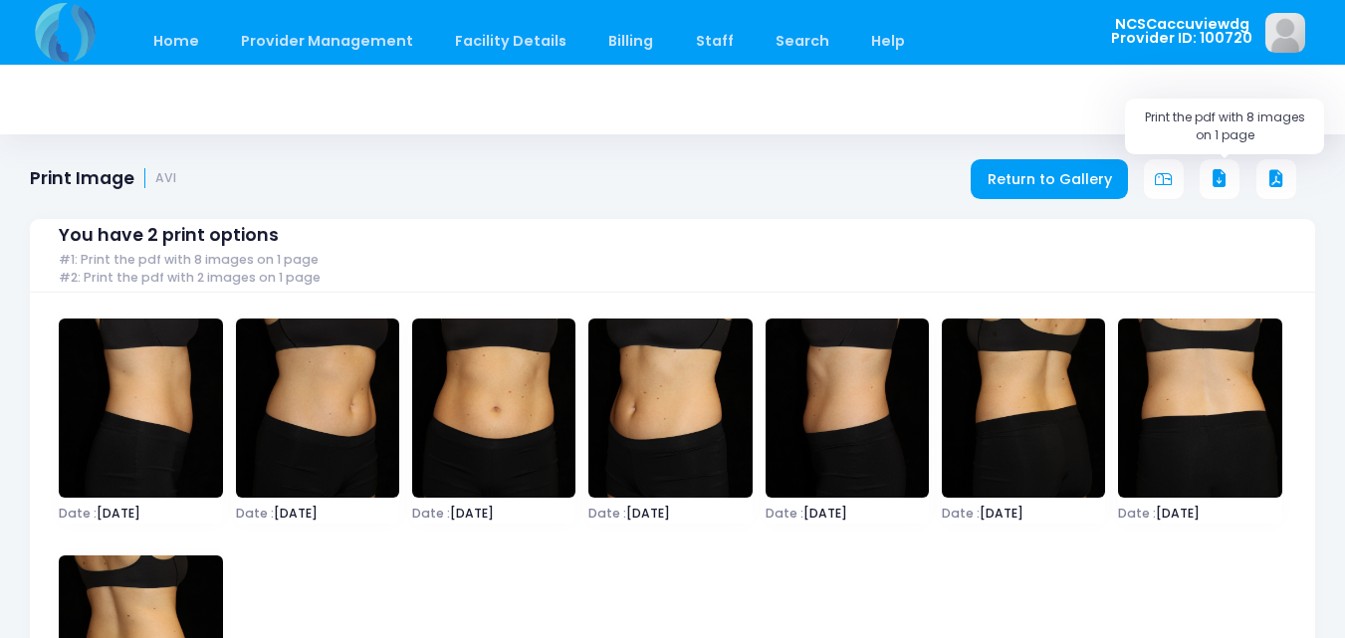
click at [1222, 172] on icon at bounding box center [1220, 179] width 18 height 18
click at [1094, 184] on link "Return to Gallery" at bounding box center [1049, 179] width 157 height 40
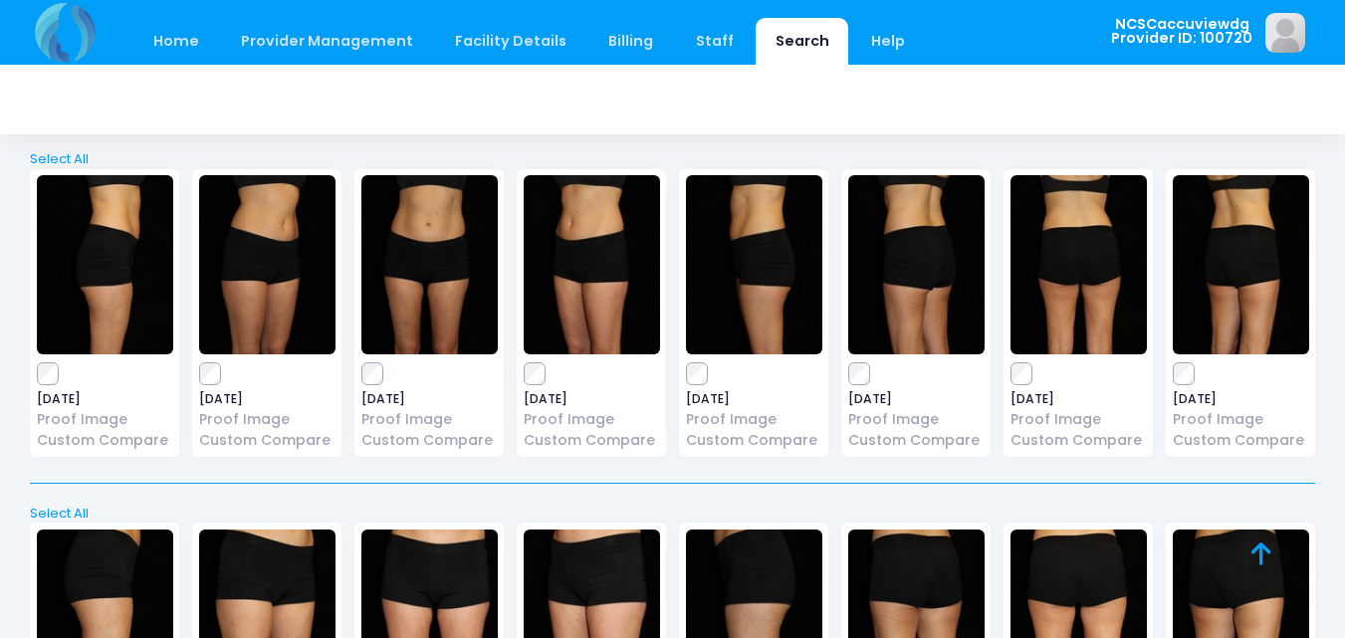
scroll to position [6770, 0]
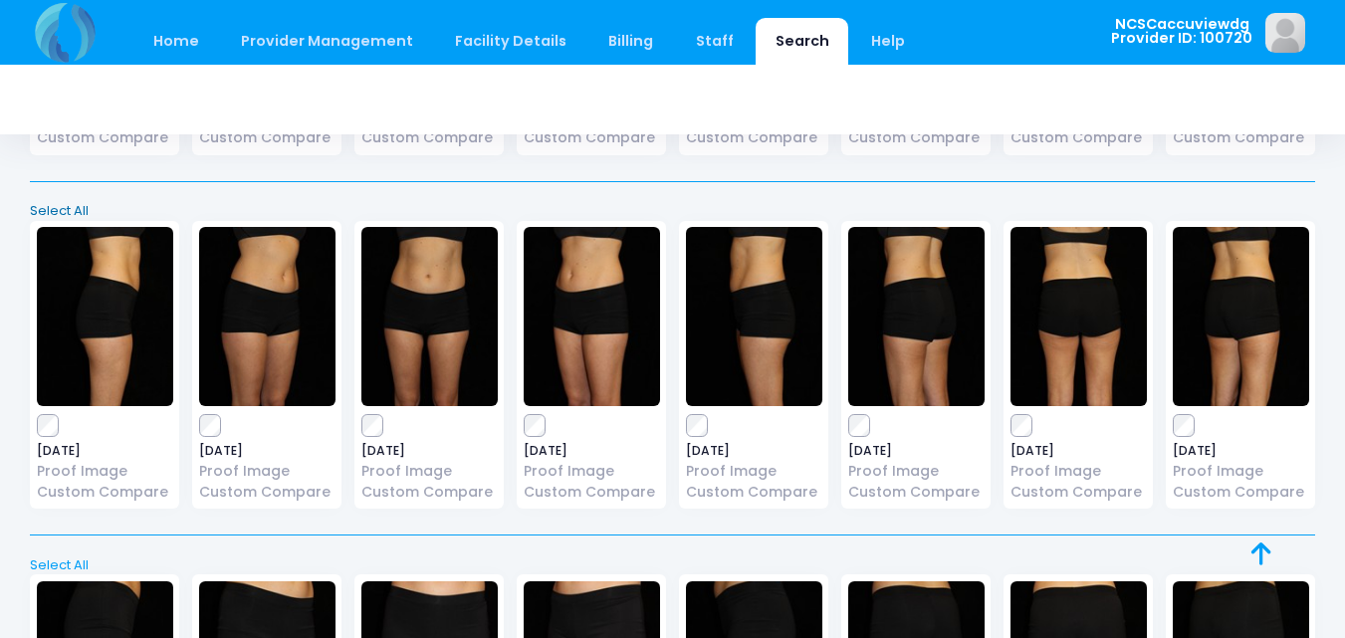
click at [61, 205] on link "Select All" at bounding box center [673, 211] width 1298 height 20
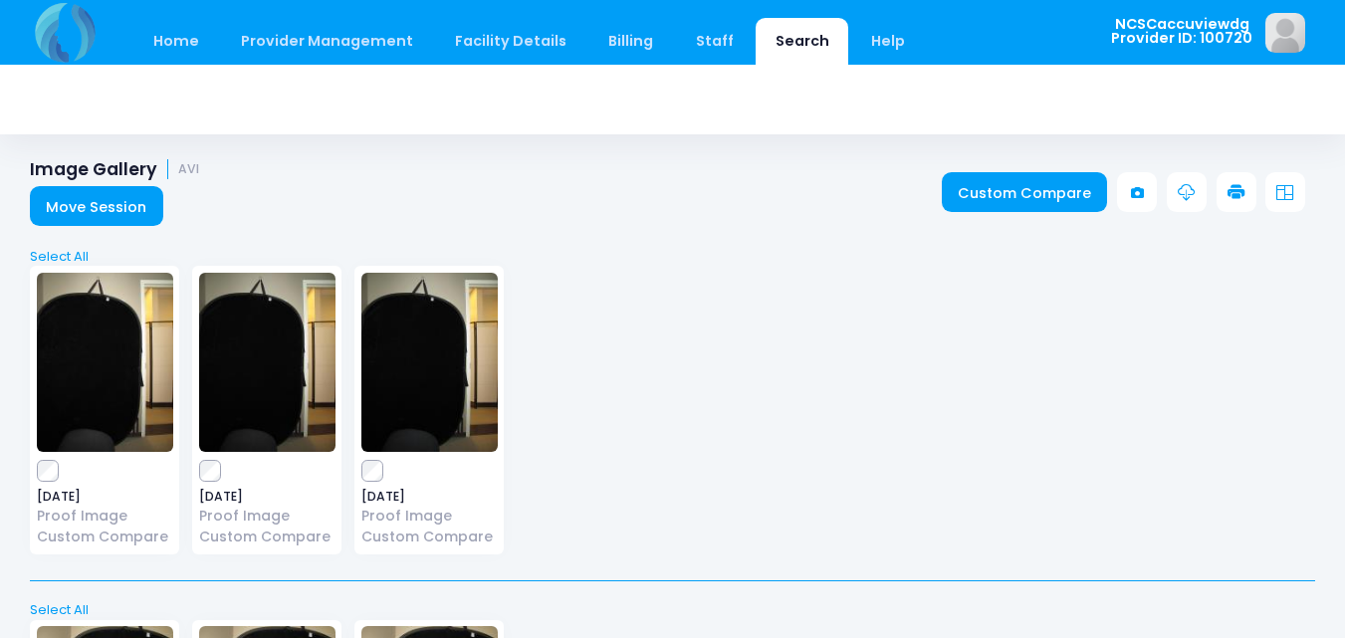
click at [1238, 189] on icon at bounding box center [1237, 193] width 18 height 18
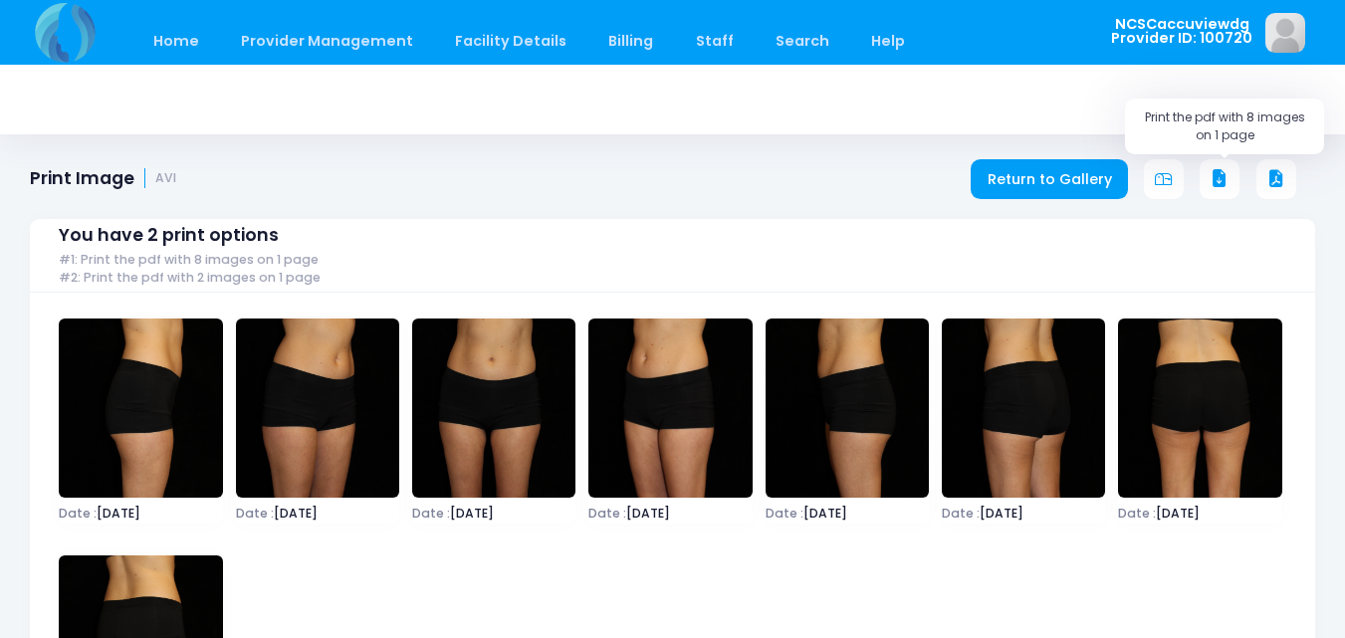
click at [1223, 181] on icon at bounding box center [1220, 179] width 18 height 18
click at [1110, 186] on link "Return to Gallery" at bounding box center [1049, 179] width 157 height 40
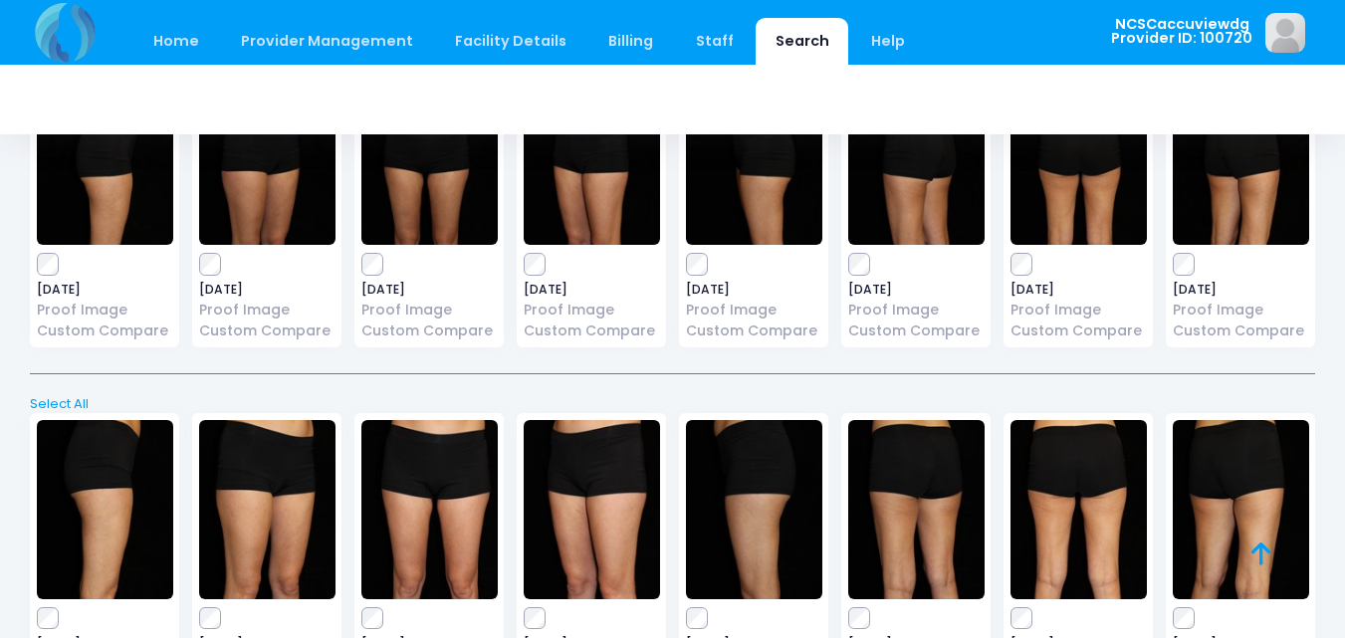
scroll to position [6969, 0]
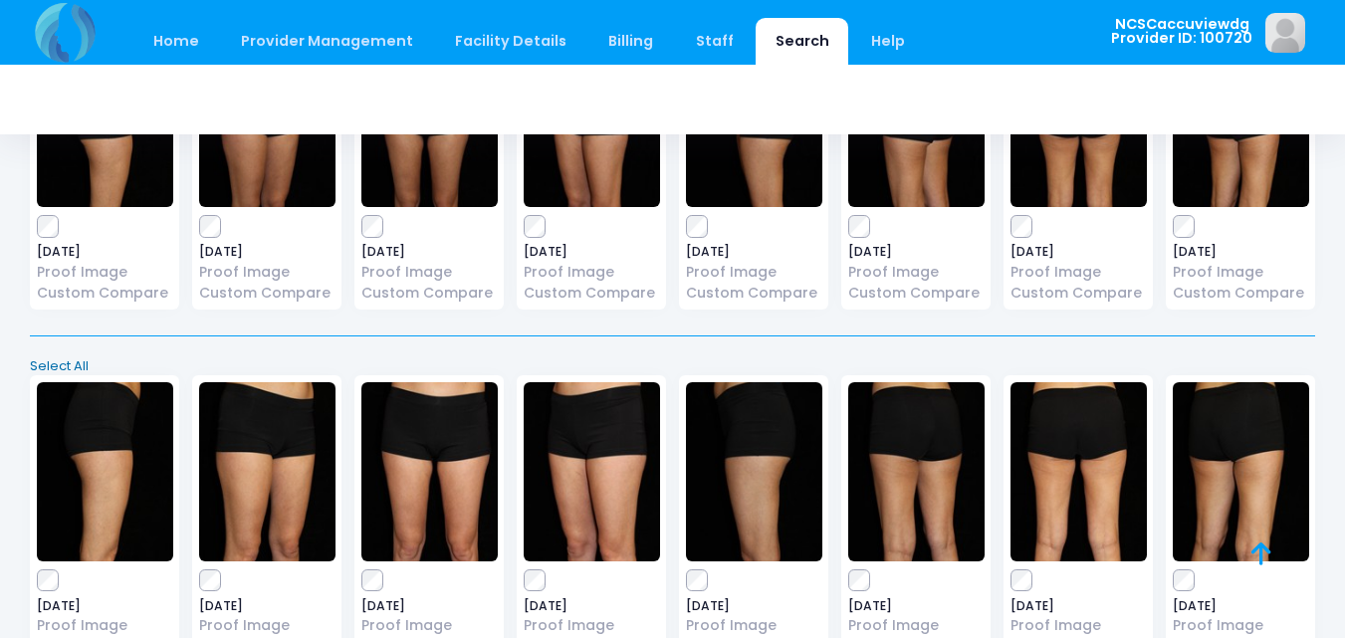
click at [68, 367] on link "Select All" at bounding box center [673, 366] width 1298 height 20
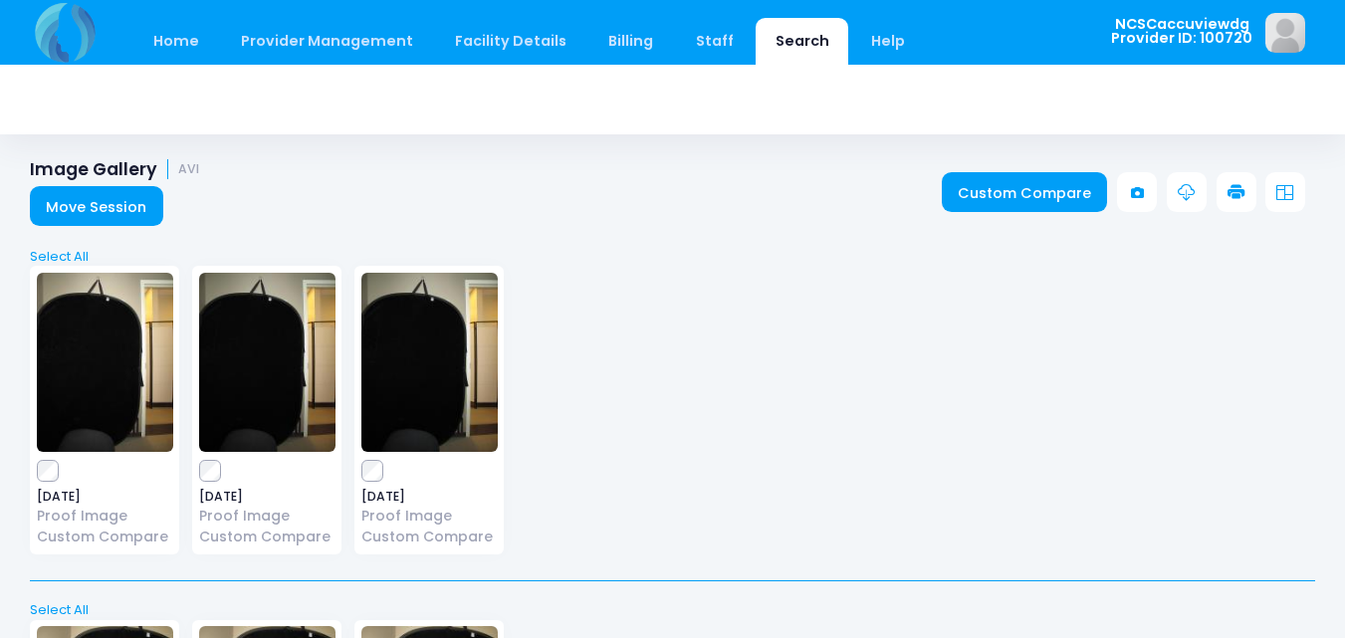
click at [1233, 194] on icon at bounding box center [1237, 193] width 18 height 18
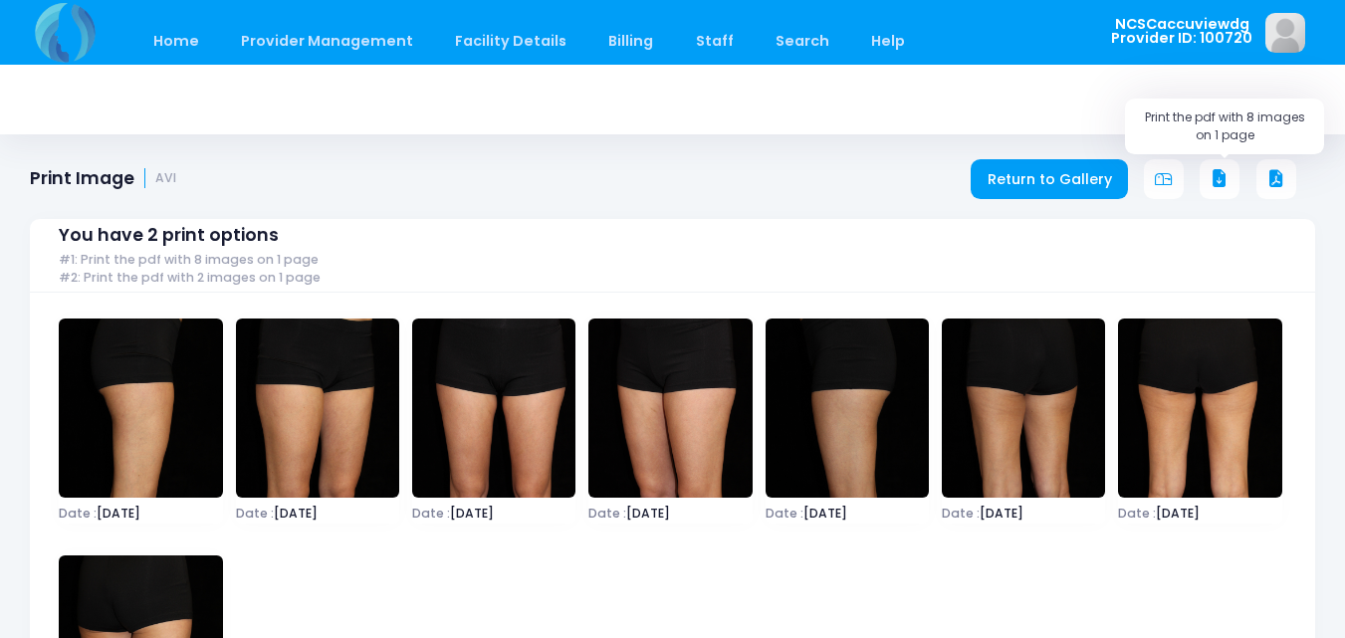
click at [1223, 176] on icon at bounding box center [1220, 179] width 18 height 18
click at [1056, 167] on link "Return to Gallery" at bounding box center [1049, 179] width 157 height 40
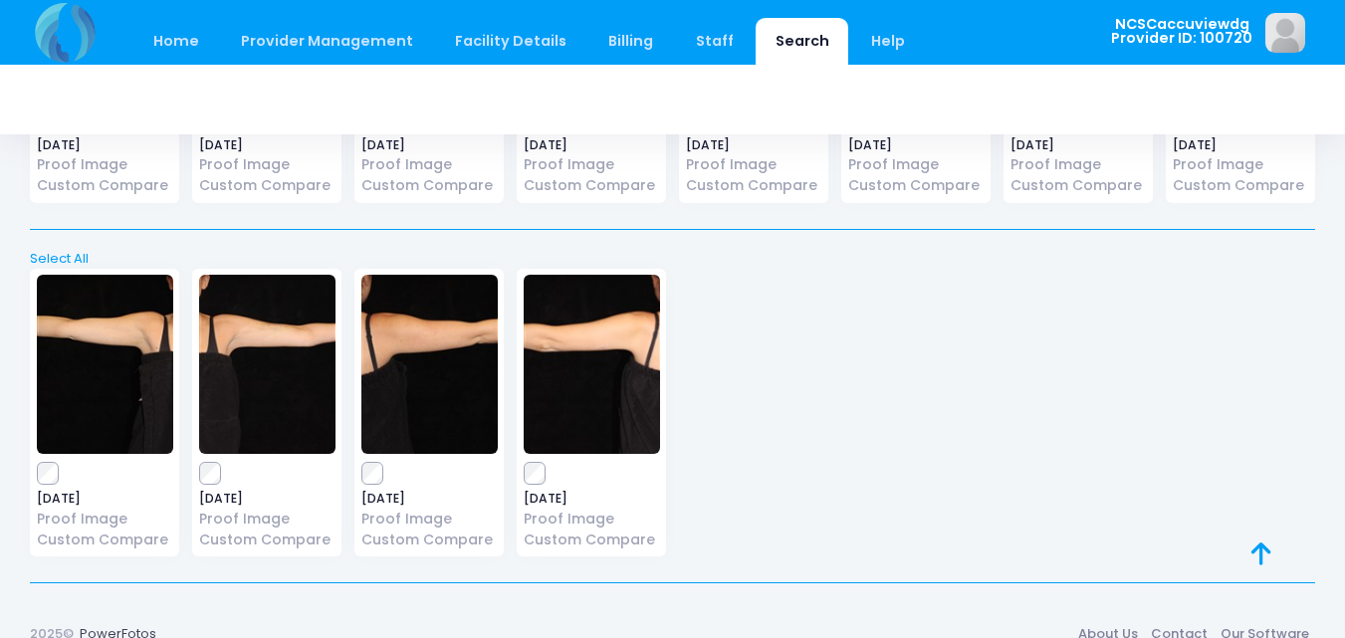
scroll to position [7457, 0]
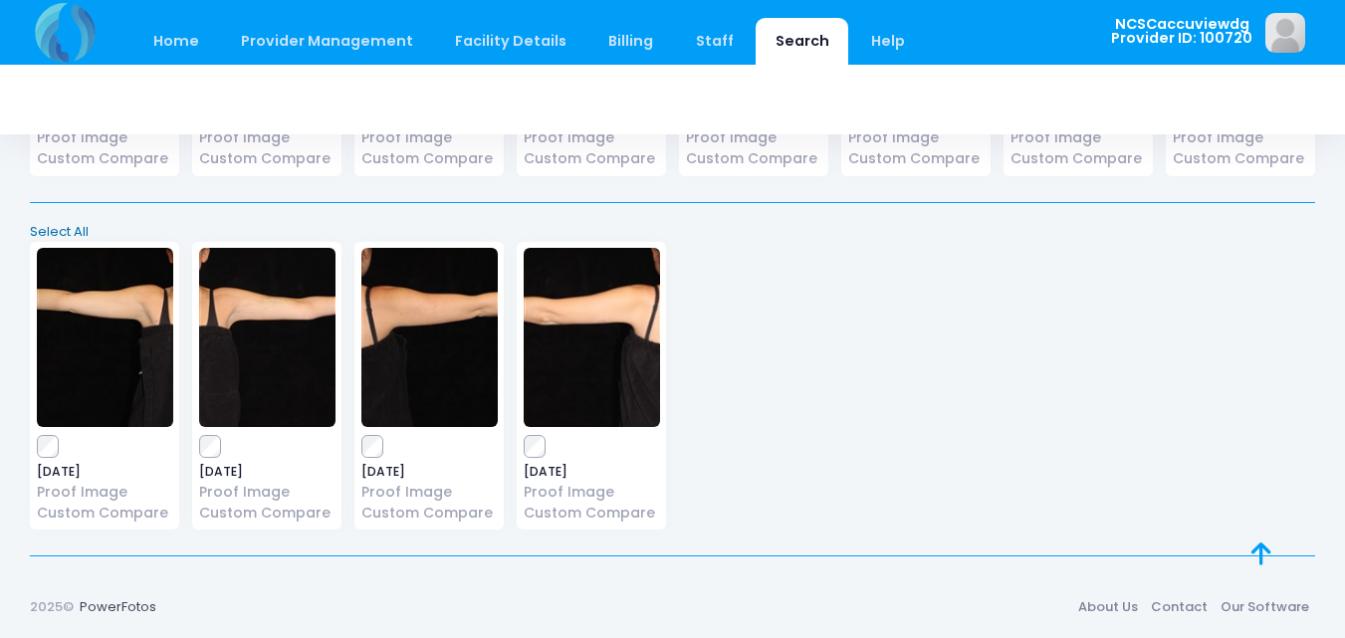
click at [59, 225] on link "Select All" at bounding box center [673, 232] width 1298 height 20
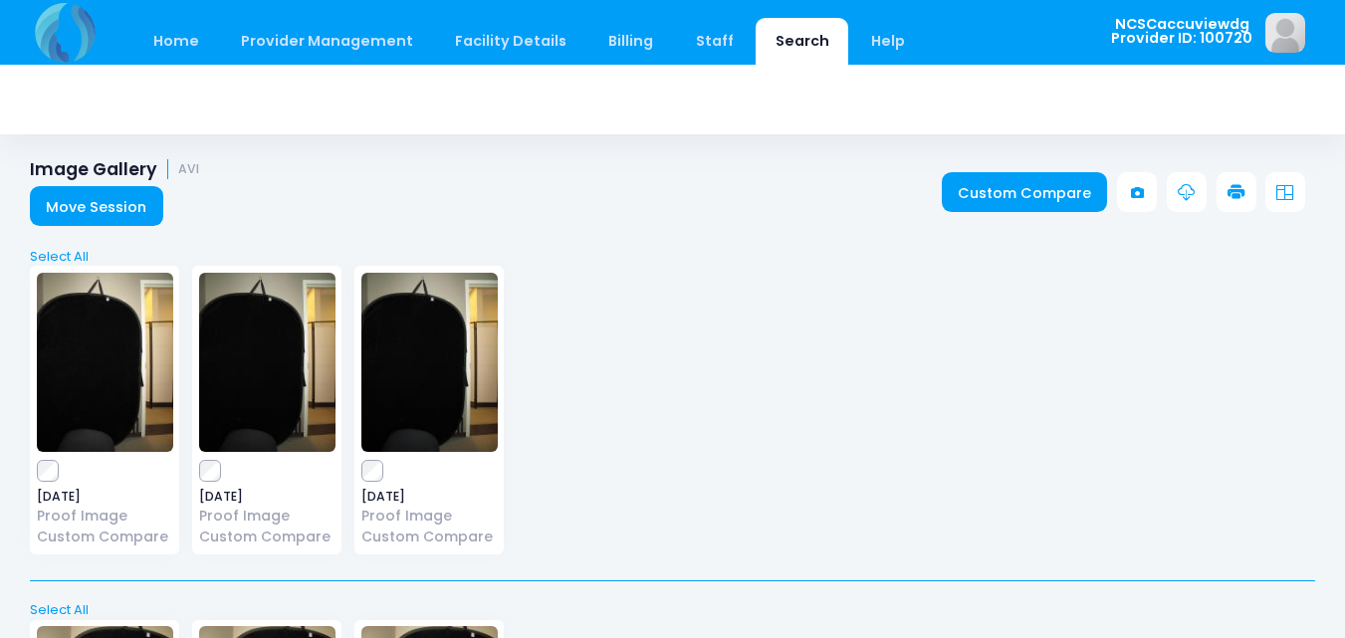
click at [1245, 183] on link at bounding box center [1237, 192] width 40 height 40
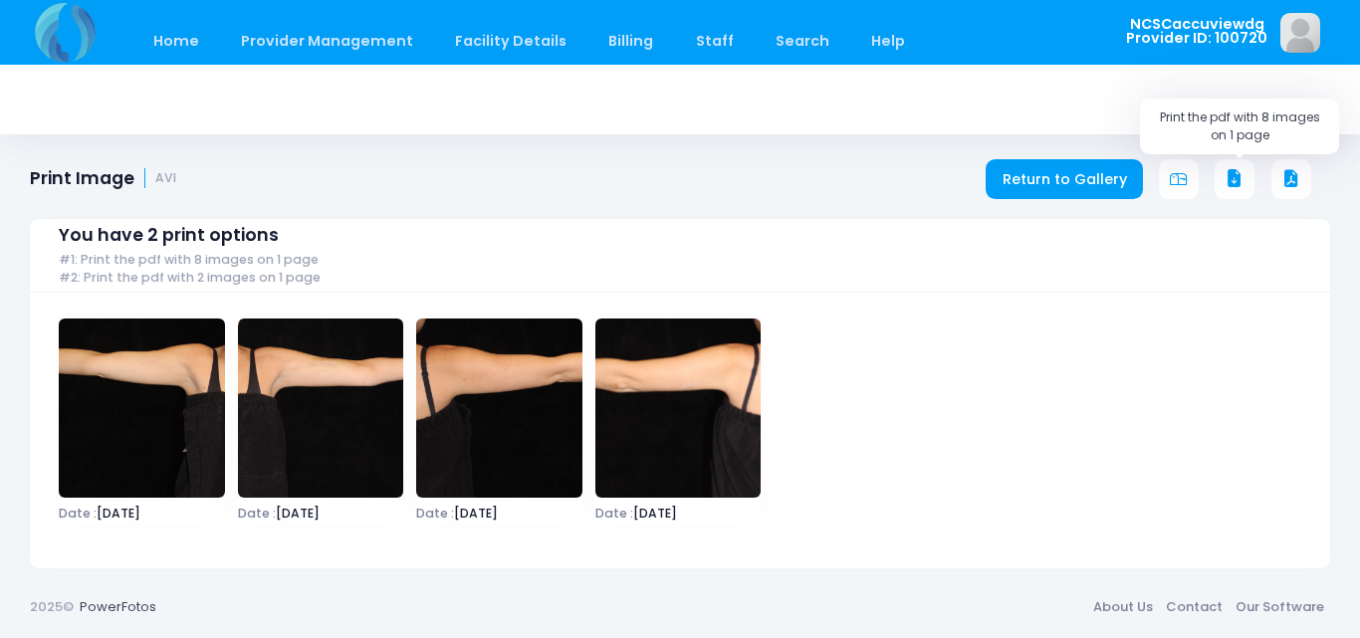
click at [1221, 176] on button at bounding box center [1235, 179] width 40 height 40
